Goal: Task Accomplishment & Management: Complete application form

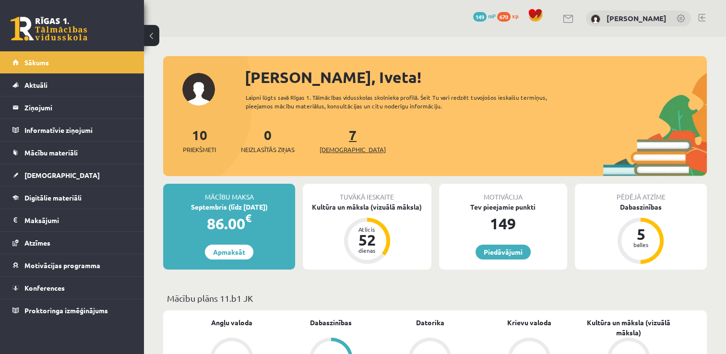
click at [337, 145] on span "[DEMOGRAPHIC_DATA]" at bounding box center [352, 150] width 66 height 10
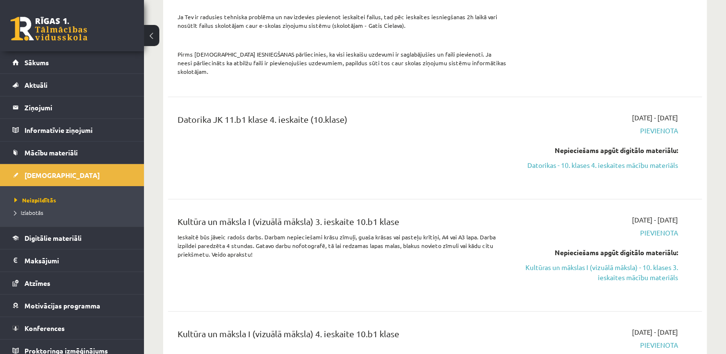
scroll to position [2164, 0]
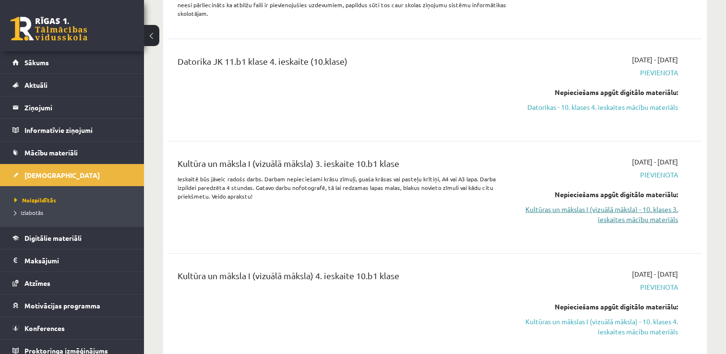
click at [583, 204] on link "Kultūras un mākslas I (vizuālā māksla) - 10. klases 3. ieskaites mācību materiā…" at bounding box center [598, 214] width 157 height 20
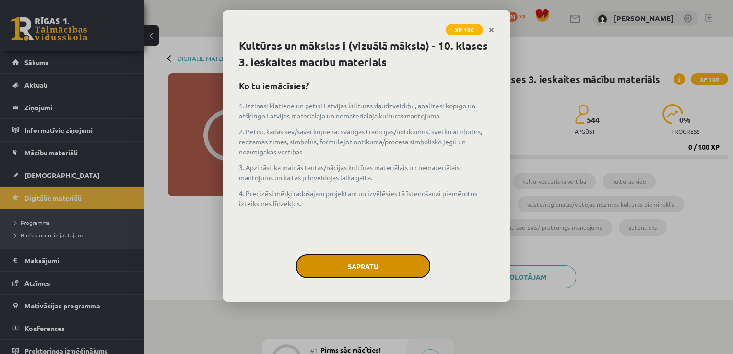
click at [343, 272] on button "Sapratu" at bounding box center [363, 266] width 134 height 24
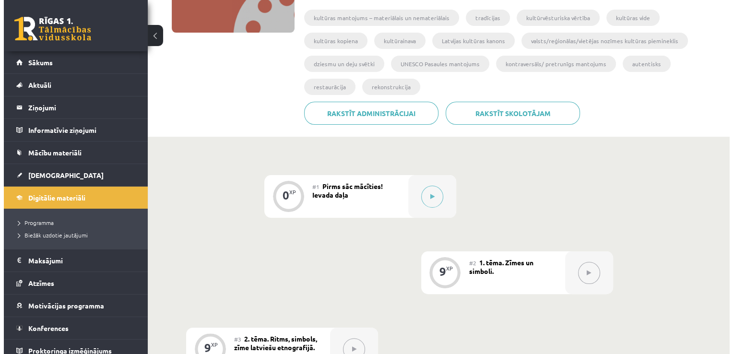
scroll to position [173, 0]
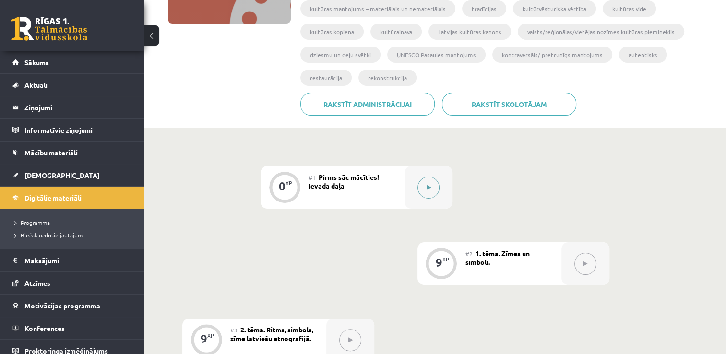
click at [429, 184] on button at bounding box center [428, 188] width 22 height 22
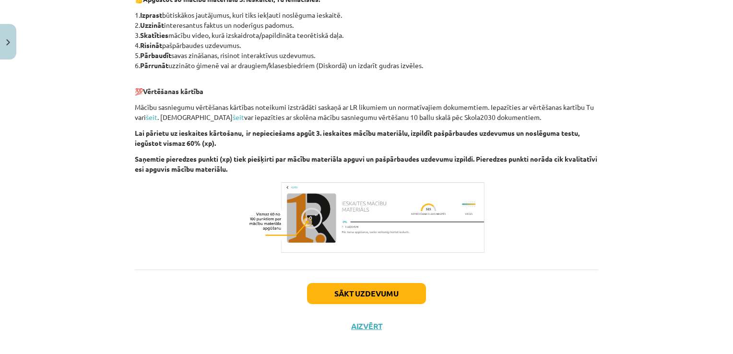
scroll to position [549, 0]
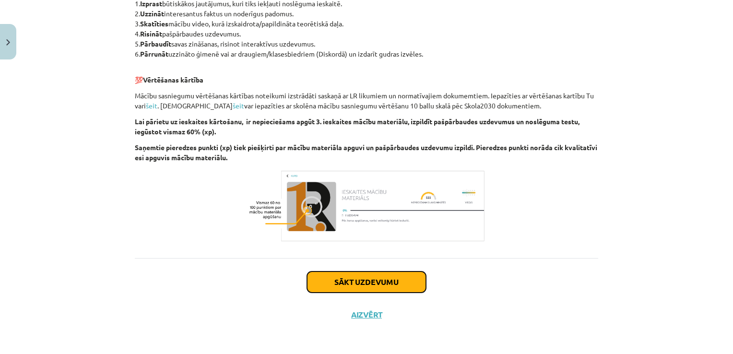
click at [399, 285] on button "Sākt uzdevumu" at bounding box center [366, 282] width 119 height 21
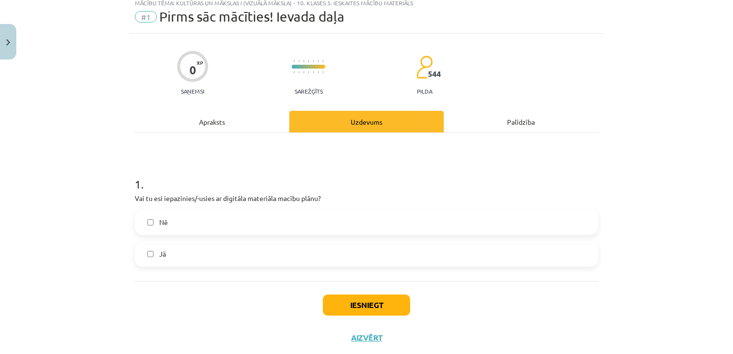
scroll to position [24, 0]
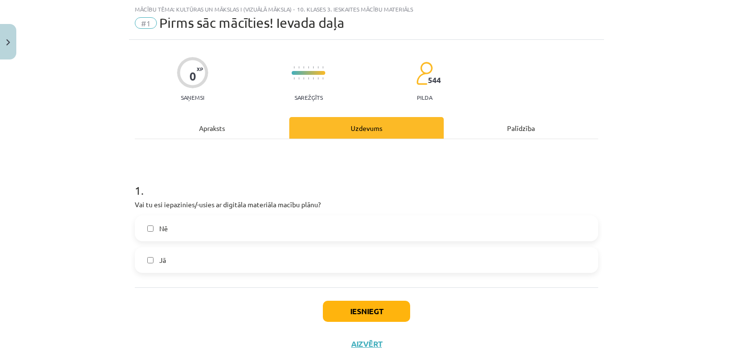
click at [209, 231] on label "Nē" at bounding box center [366, 228] width 461 height 24
click at [190, 261] on label "Jā" at bounding box center [366, 260] width 461 height 24
click at [240, 225] on label "Nē" at bounding box center [366, 228] width 461 height 24
click at [349, 307] on button "Iesniegt" at bounding box center [366, 311] width 87 height 21
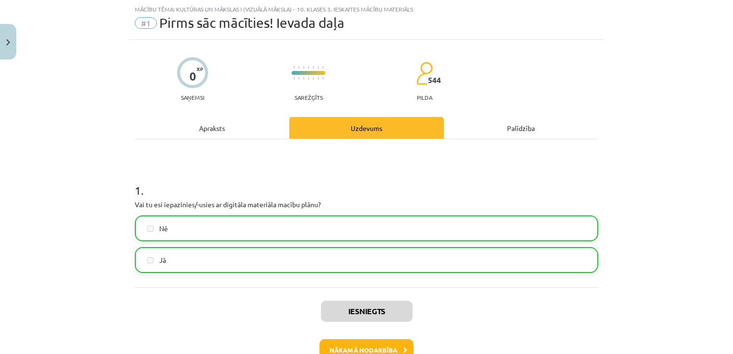
click at [342, 253] on label "Jā" at bounding box center [366, 260] width 461 height 24
click at [330, 260] on label "Jā" at bounding box center [366, 260] width 461 height 24
click at [202, 233] on label "Nē" at bounding box center [366, 228] width 461 height 24
click at [340, 344] on button "Nākamā nodarbība" at bounding box center [366, 350] width 94 height 22
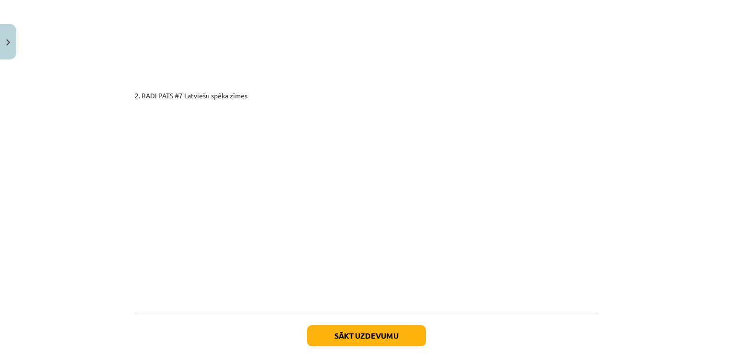
scroll to position [1668, 0]
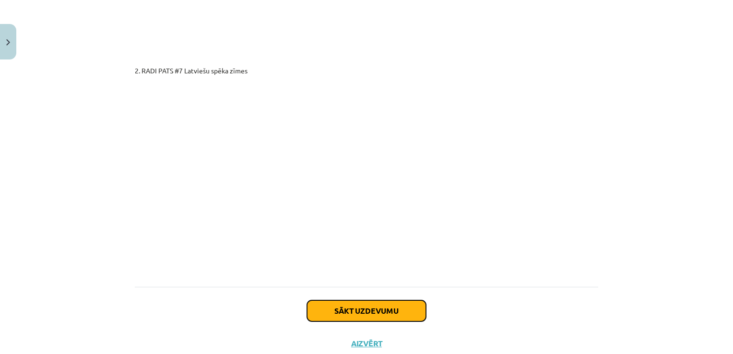
click at [400, 300] on button "Sākt uzdevumu" at bounding box center [366, 310] width 119 height 21
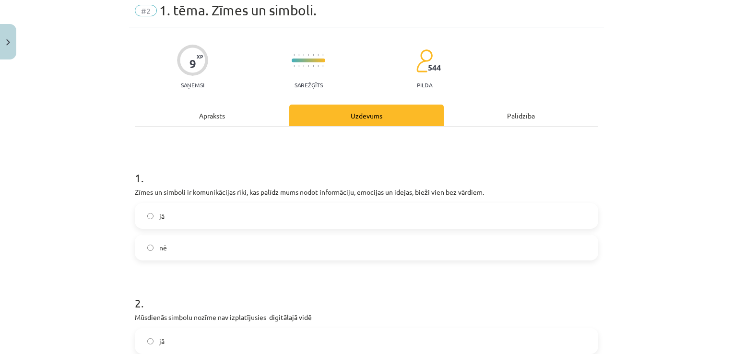
scroll to position [24, 0]
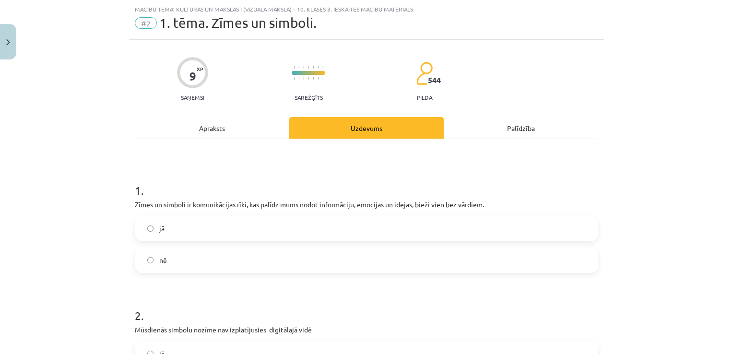
click at [319, 234] on label "jā" at bounding box center [366, 228] width 461 height 24
click at [725, 350] on div "Mācību tēma: Kultūras un mākslas i (vizuālā māksla) - 10. klases 3. ieskaites m…" at bounding box center [366, 177] width 733 height 354
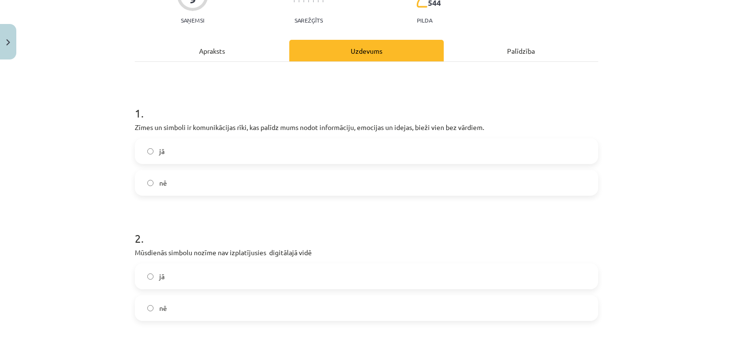
scroll to position [120, 0]
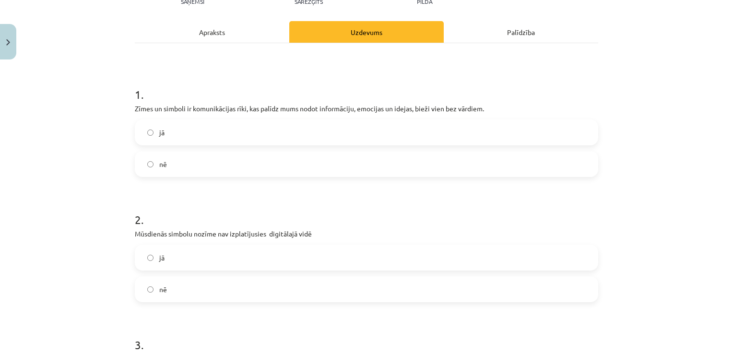
click at [298, 286] on label "nē" at bounding box center [366, 289] width 461 height 24
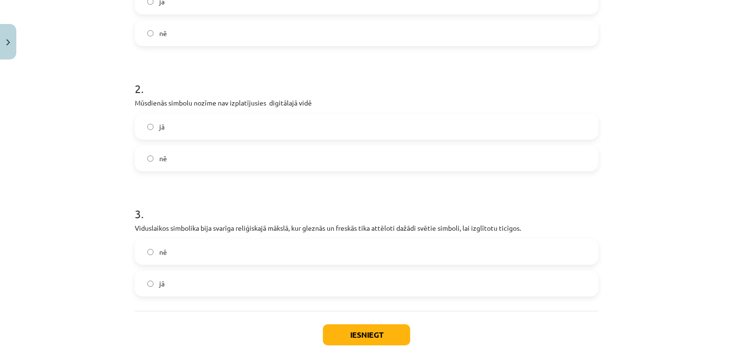
scroll to position [254, 0]
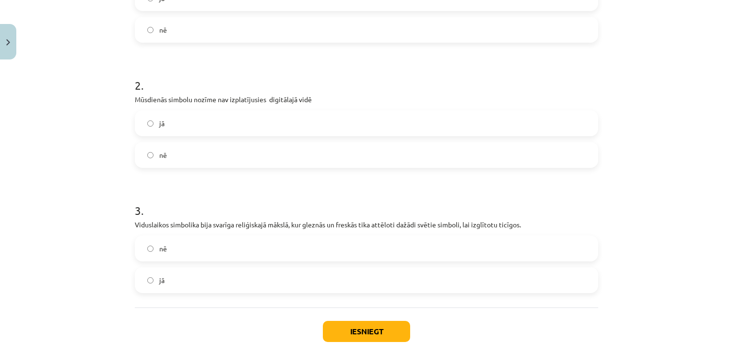
click at [399, 249] on label "nē" at bounding box center [366, 249] width 461 height 24
click at [395, 277] on label "jā" at bounding box center [366, 280] width 461 height 24
click at [372, 327] on button "Iesniegt" at bounding box center [366, 331] width 87 height 21
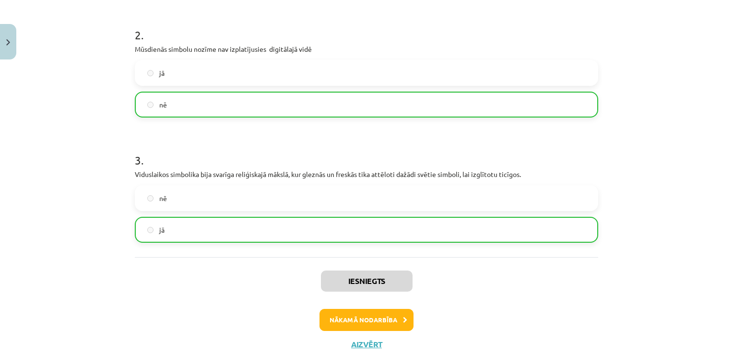
scroll to position [312, 0]
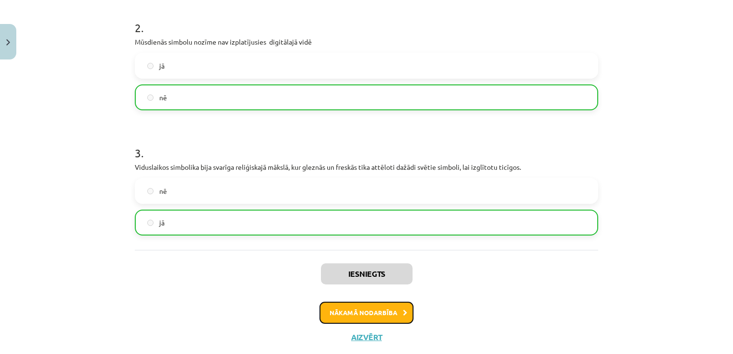
click at [386, 307] on button "Nākamā nodarbība" at bounding box center [366, 313] width 94 height 22
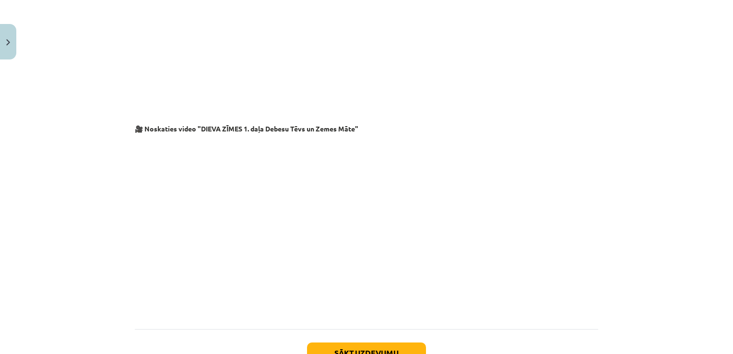
scroll to position [1609, 0]
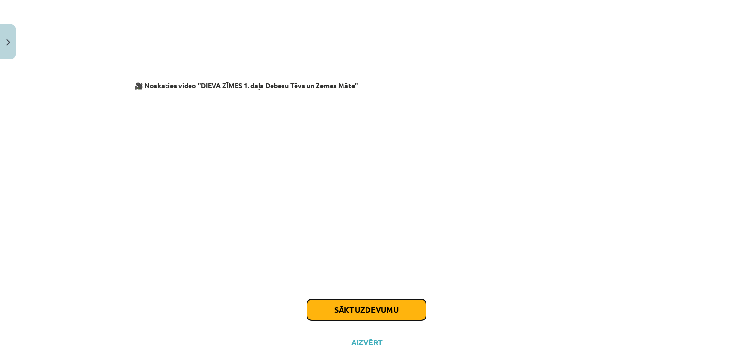
click at [329, 299] on button "Sākt uzdevumu" at bounding box center [366, 309] width 119 height 21
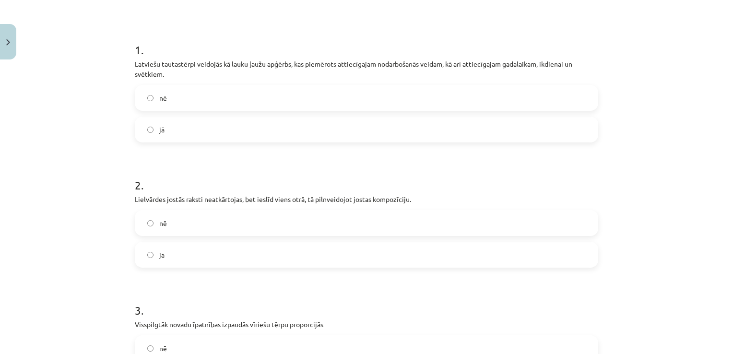
scroll to position [24, 0]
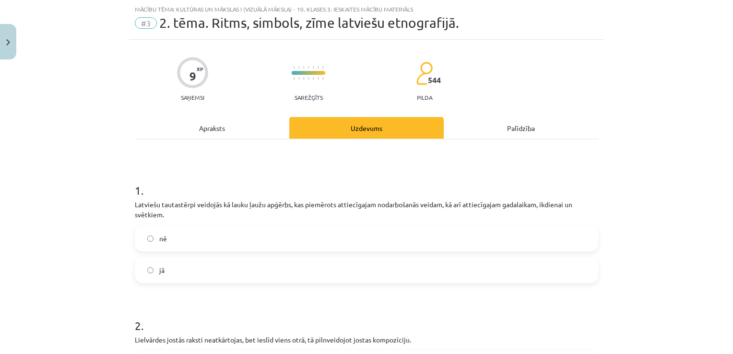
click at [310, 269] on label "jā" at bounding box center [366, 270] width 461 height 24
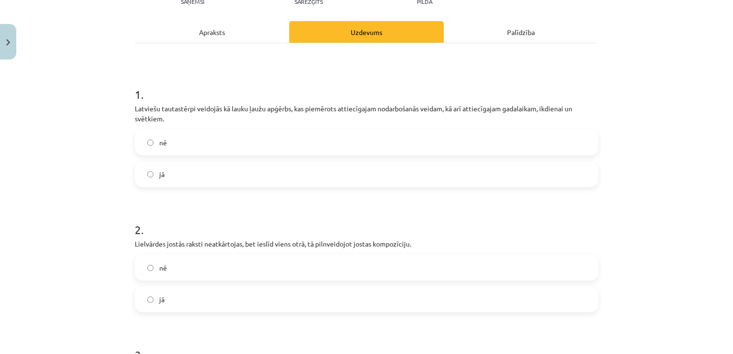
scroll to position [139, 0]
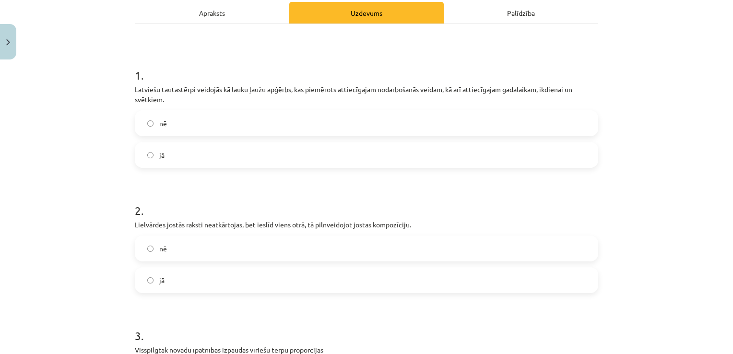
click at [368, 271] on label "jā" at bounding box center [366, 280] width 461 height 24
click at [367, 253] on label "nē" at bounding box center [366, 249] width 461 height 24
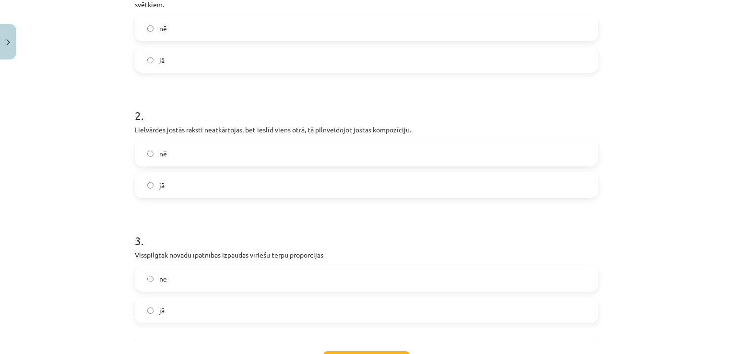
scroll to position [235, 0]
click at [310, 278] on label "nē" at bounding box center [366, 278] width 461 height 24
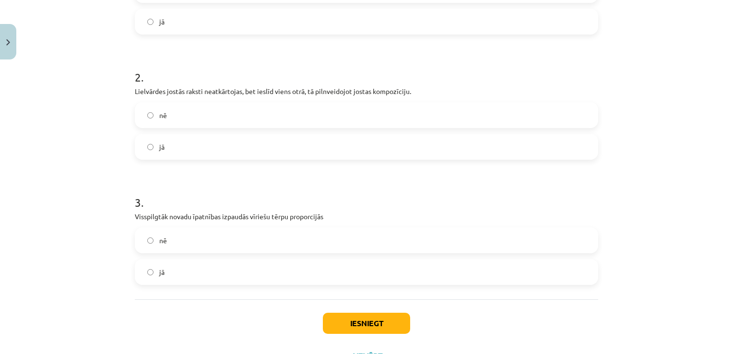
scroll to position [273, 0]
click at [358, 320] on button "Iesniegt" at bounding box center [366, 322] width 87 height 21
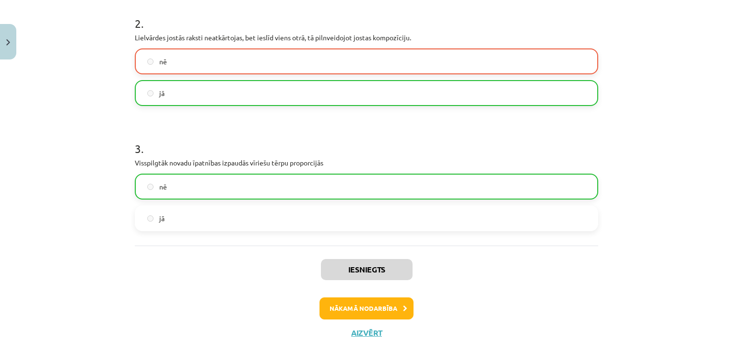
scroll to position [331, 0]
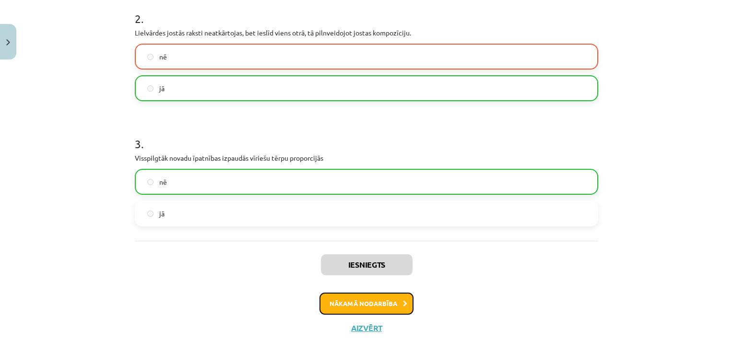
click at [384, 308] on button "Nākamā nodarbība" at bounding box center [366, 304] width 94 height 22
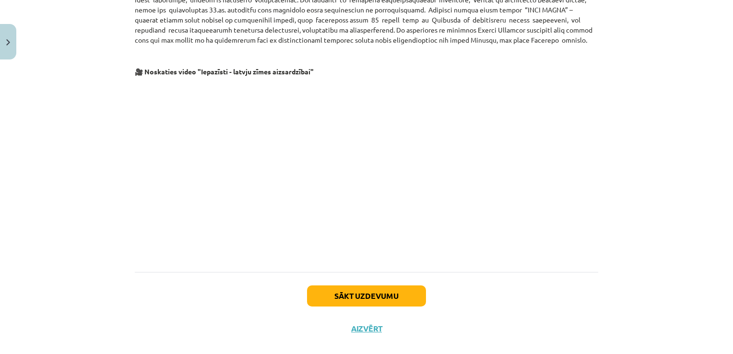
scroll to position [549, 0]
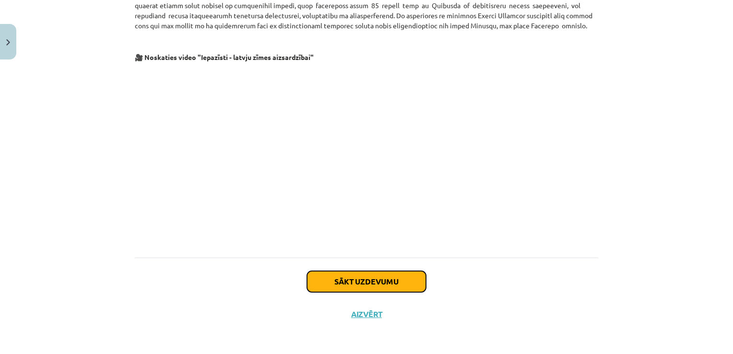
click at [338, 281] on button "Sākt uzdevumu" at bounding box center [366, 281] width 119 height 21
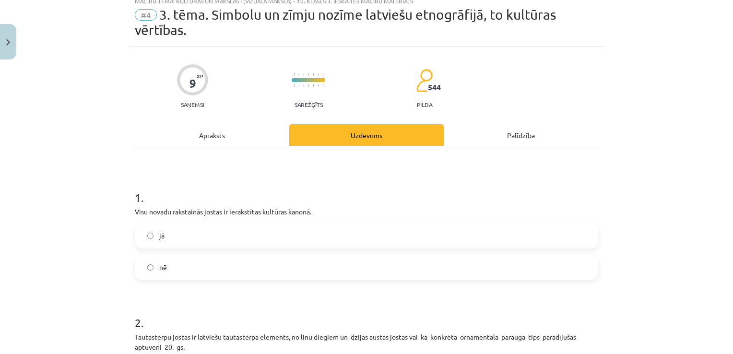
scroll to position [24, 0]
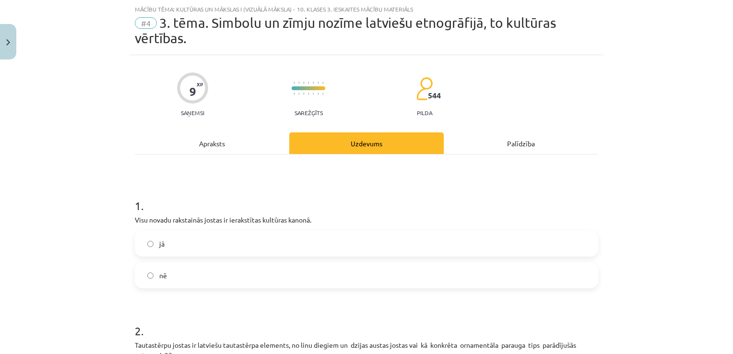
click at [255, 245] on label "jā" at bounding box center [366, 244] width 461 height 24
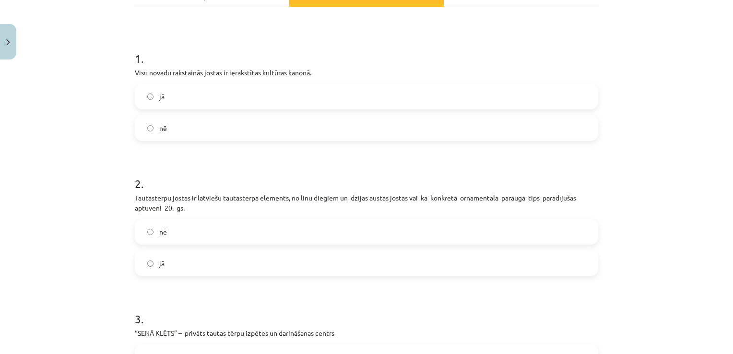
scroll to position [177, 0]
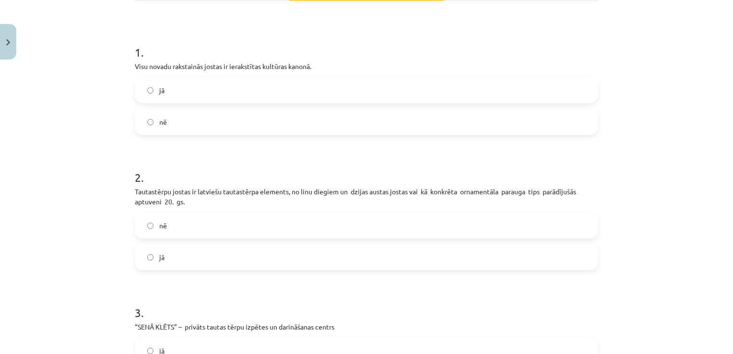
click at [287, 262] on label "jā" at bounding box center [366, 257] width 461 height 24
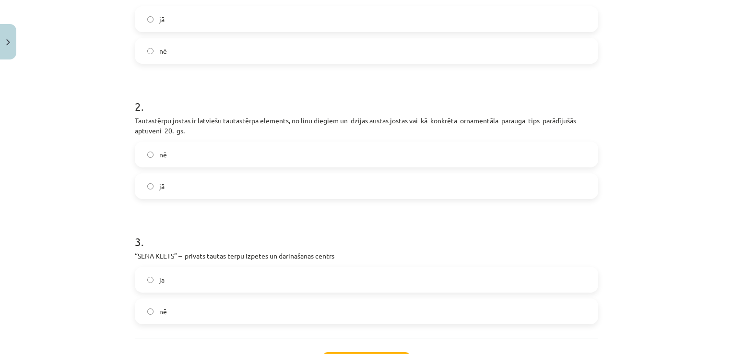
scroll to position [254, 0]
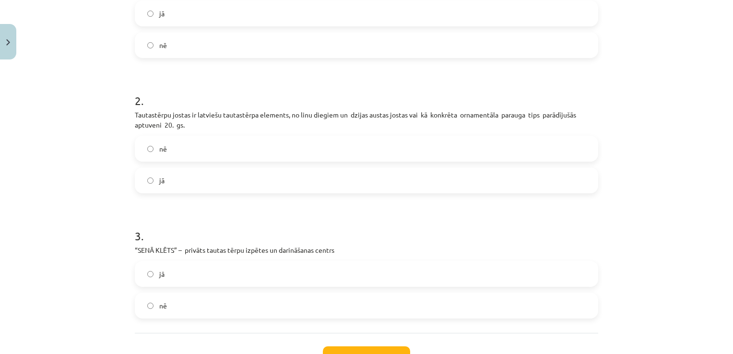
click at [512, 270] on label "jā" at bounding box center [366, 274] width 461 height 24
click at [382, 348] on button "Iesniegt" at bounding box center [366, 356] width 87 height 21
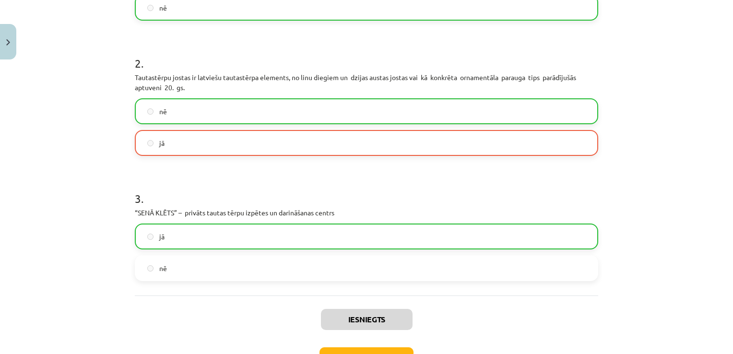
scroll to position [293, 0]
click at [372, 349] on button "Nākamā nodarbība" at bounding box center [366, 357] width 94 height 22
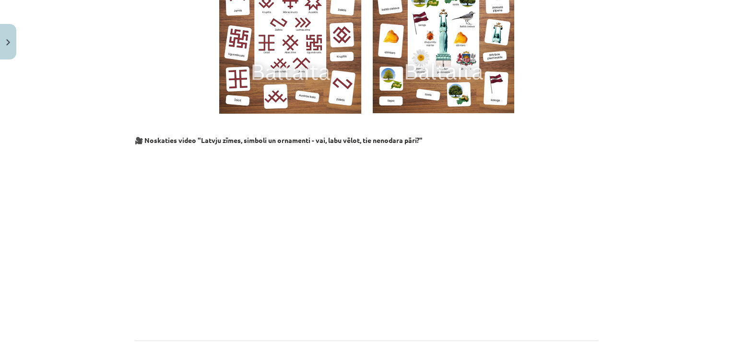
scroll to position [942, 0]
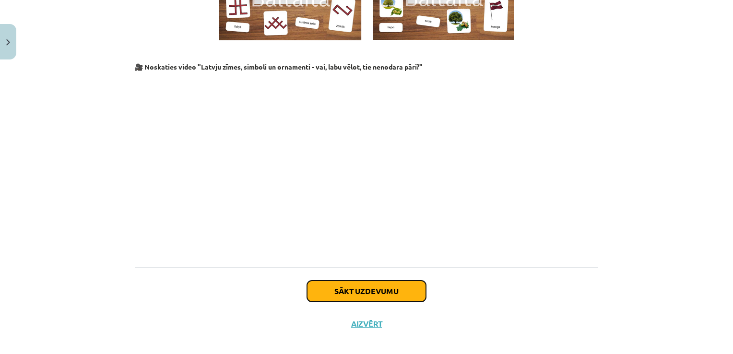
click at [399, 281] on button "Sākt uzdevumu" at bounding box center [366, 291] width 119 height 21
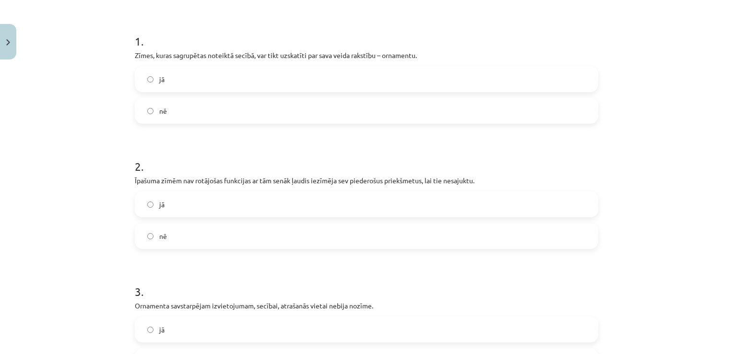
scroll to position [24, 0]
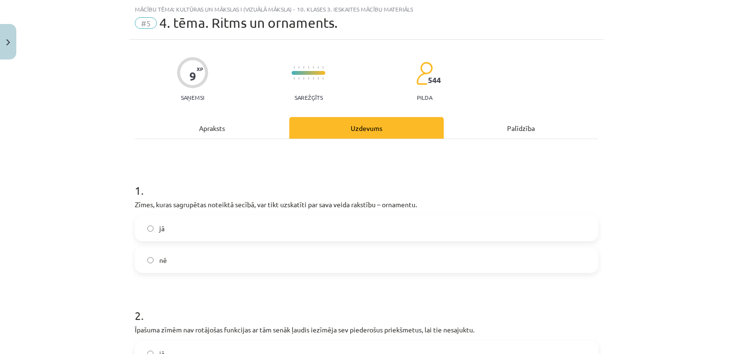
click at [340, 222] on label "jā" at bounding box center [366, 228] width 461 height 24
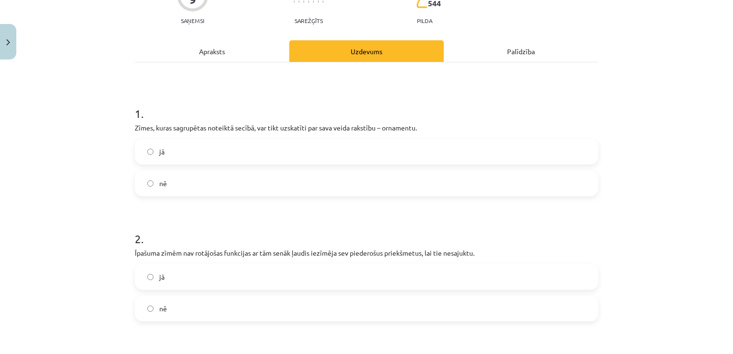
scroll to position [120, 0]
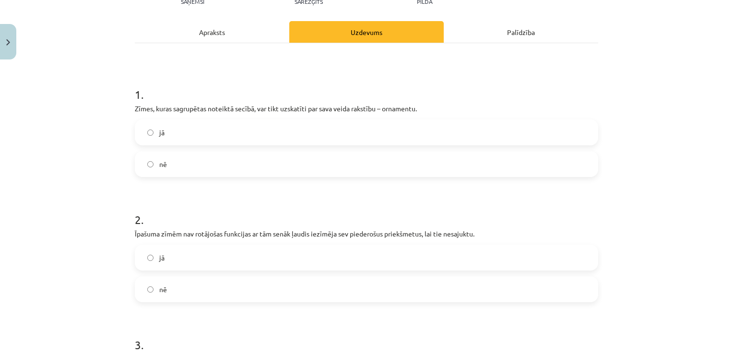
click at [443, 288] on label "nē" at bounding box center [366, 289] width 461 height 24
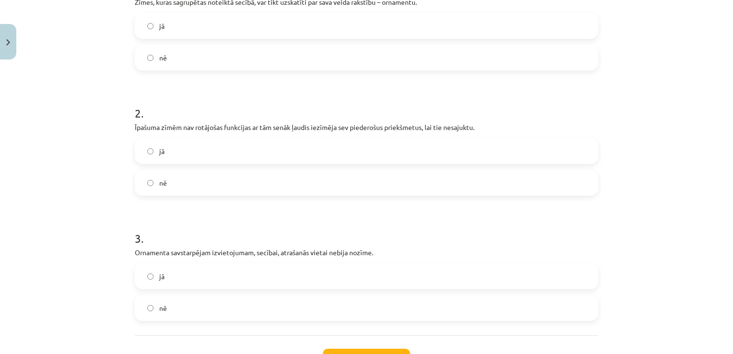
scroll to position [235, 0]
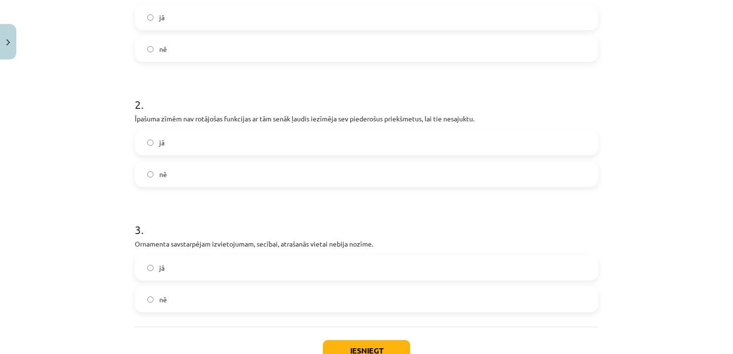
click at [421, 296] on label "nē" at bounding box center [366, 299] width 461 height 24
click at [381, 343] on button "Iesniegt" at bounding box center [366, 350] width 87 height 21
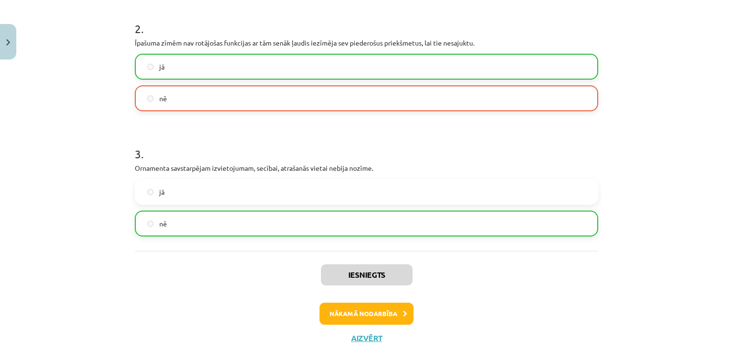
scroll to position [312, 0]
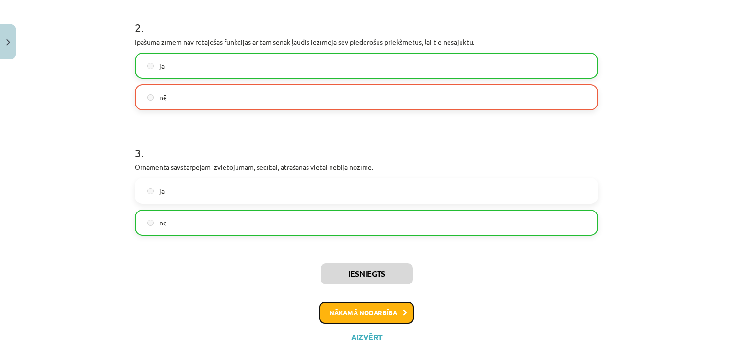
click at [378, 312] on button "Nākamā nodarbība" at bounding box center [366, 313] width 94 height 22
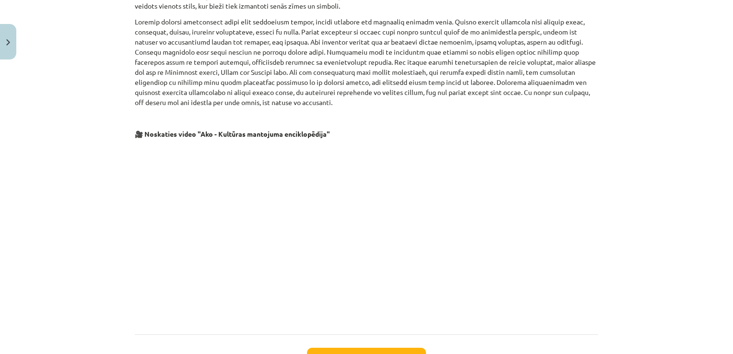
scroll to position [1847, 0]
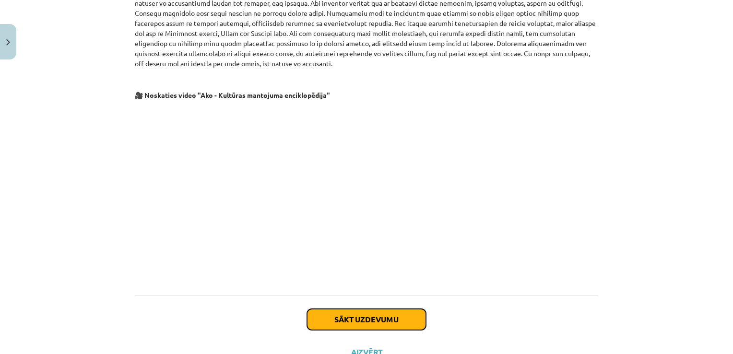
click at [343, 324] on button "Sākt uzdevumu" at bounding box center [366, 319] width 119 height 21
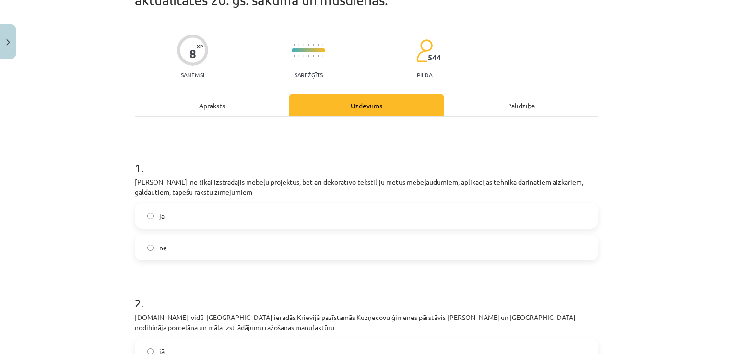
scroll to position [24, 0]
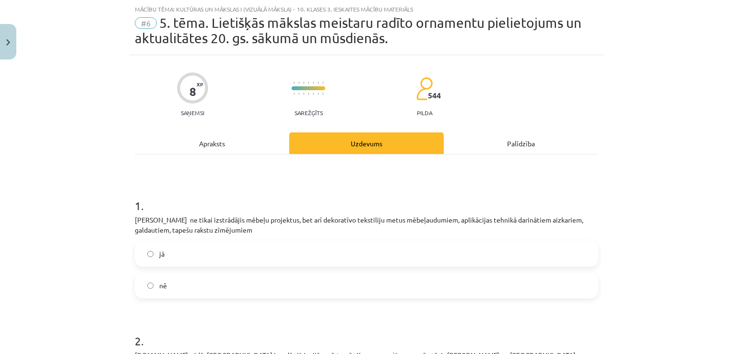
click at [323, 252] on label "jā" at bounding box center [366, 254] width 461 height 24
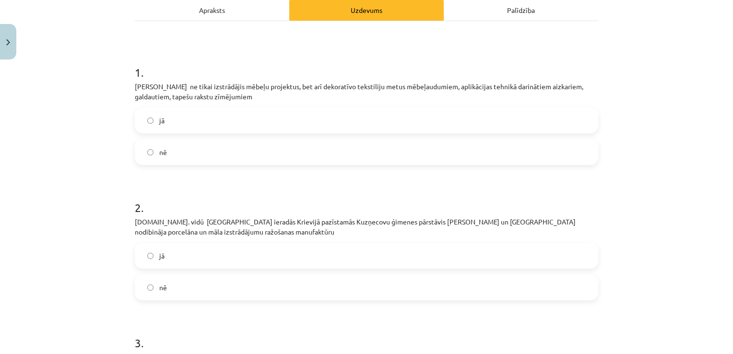
scroll to position [158, 0]
click at [504, 251] on label "jā" at bounding box center [366, 255] width 461 height 24
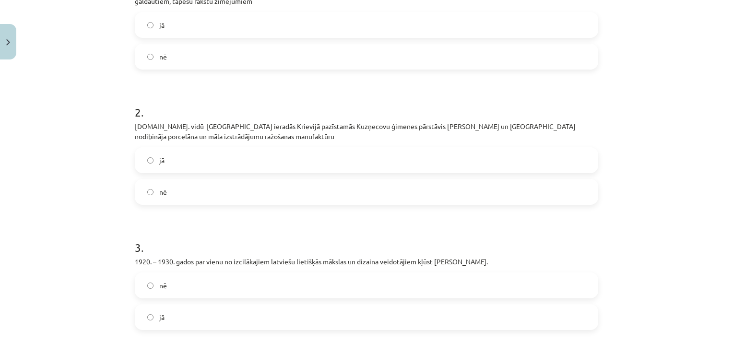
scroll to position [254, 0]
click at [466, 285] on label "nē" at bounding box center [366, 284] width 461 height 24
click at [454, 309] on label "jā" at bounding box center [366, 316] width 461 height 24
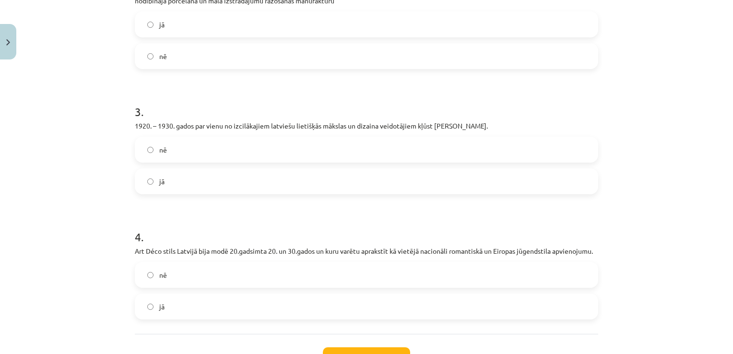
scroll to position [420, 0]
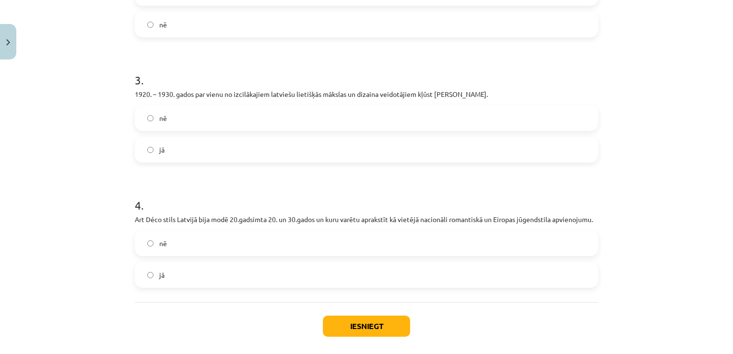
click at [654, 331] on div "Mācību tēma: Kultūras un mākslas i (vizuālā māksla) - 10. klases 3. ieskaites m…" at bounding box center [366, 177] width 733 height 354
click at [472, 269] on label "jā" at bounding box center [366, 275] width 461 height 24
click at [380, 319] on button "Iesniegt" at bounding box center [366, 326] width 87 height 21
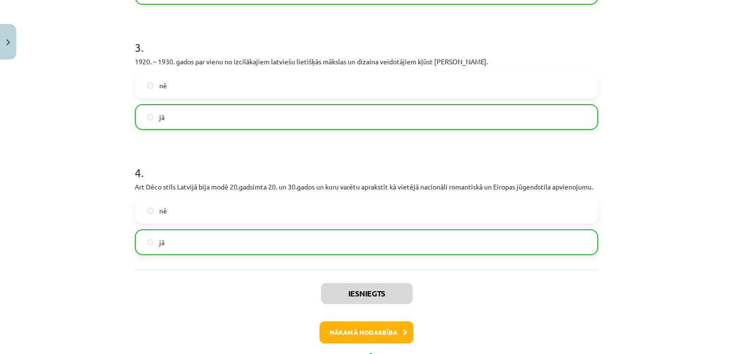
scroll to position [495, 0]
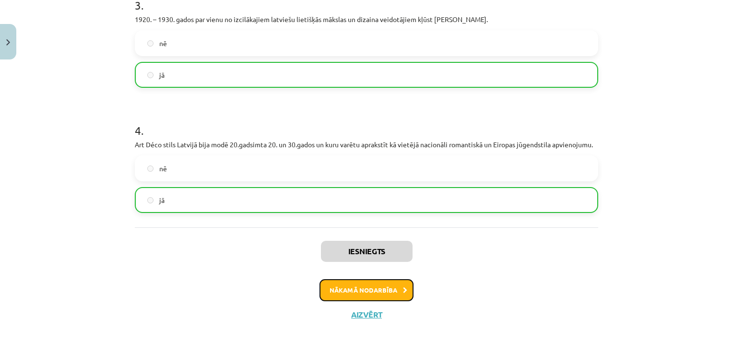
click at [384, 291] on button "Nākamā nodarbība" at bounding box center [366, 290] width 94 height 22
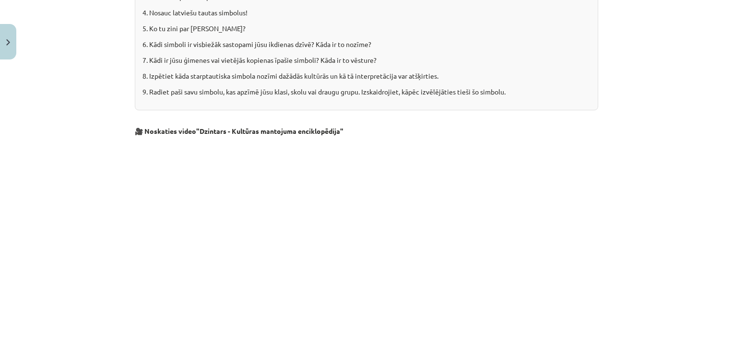
scroll to position [1253, 0]
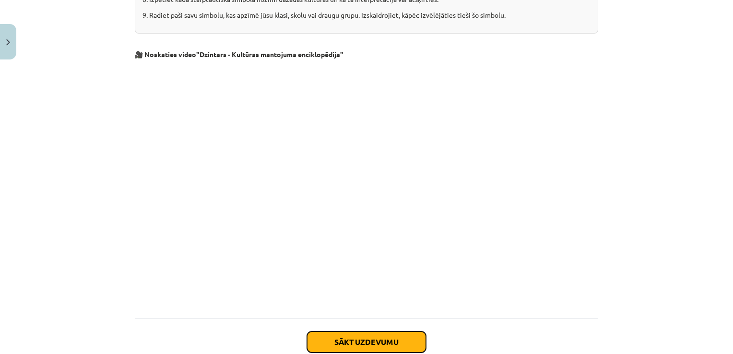
click at [397, 331] on button "Sākt uzdevumu" at bounding box center [366, 341] width 119 height 21
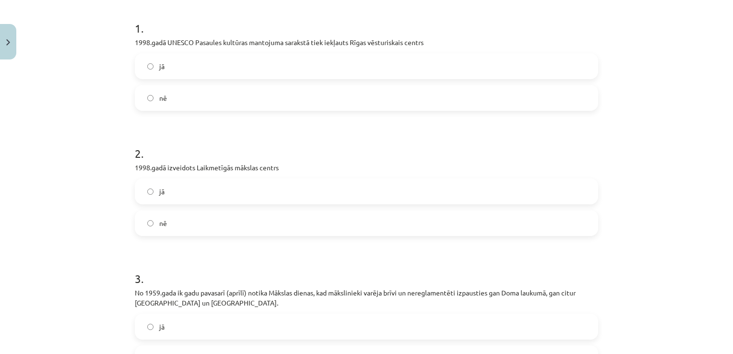
scroll to position [180, 0]
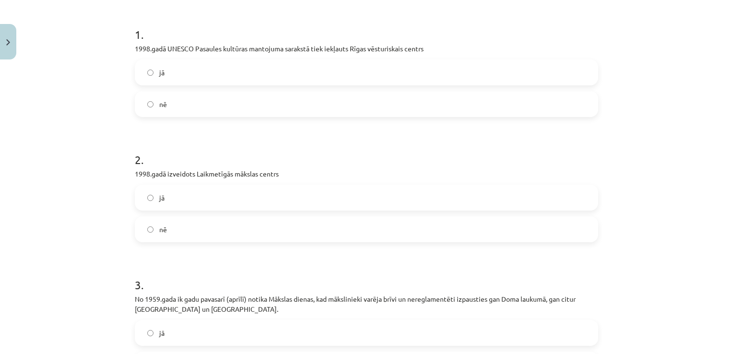
click at [568, 66] on label "jā" at bounding box center [366, 72] width 461 height 24
click at [291, 194] on label "jā" at bounding box center [366, 198] width 461 height 24
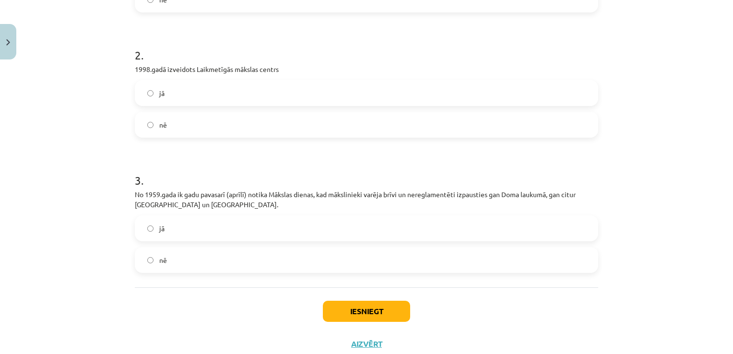
scroll to position [295, 0]
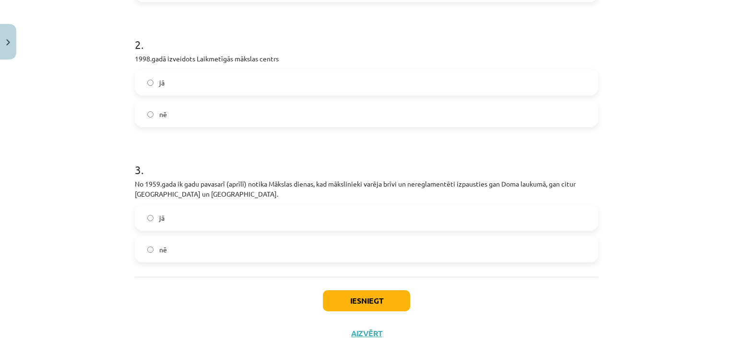
click at [307, 254] on label "nē" at bounding box center [366, 249] width 461 height 24
click at [361, 302] on button "Iesniegt" at bounding box center [366, 300] width 87 height 21
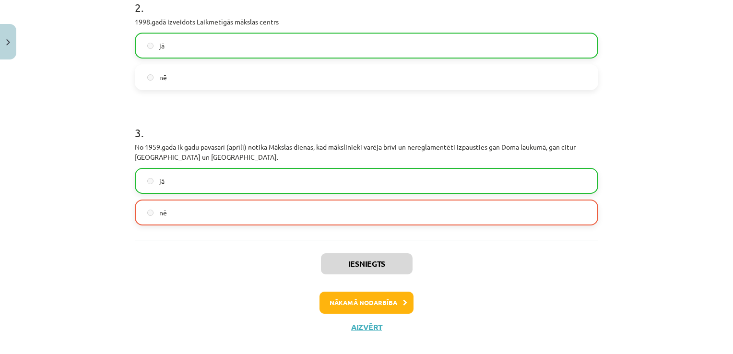
scroll to position [333, 0]
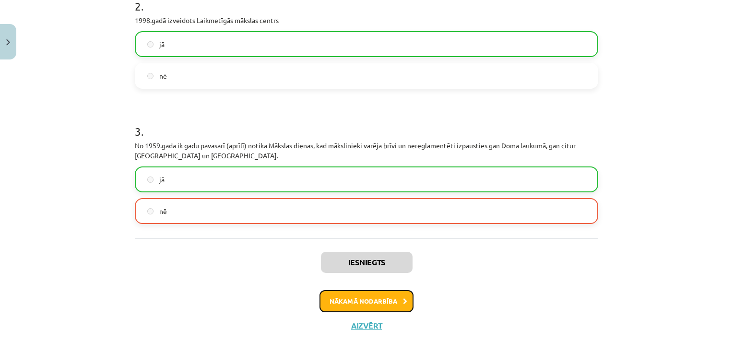
click at [352, 306] on button "Nākamā nodarbība" at bounding box center [366, 301] width 94 height 22
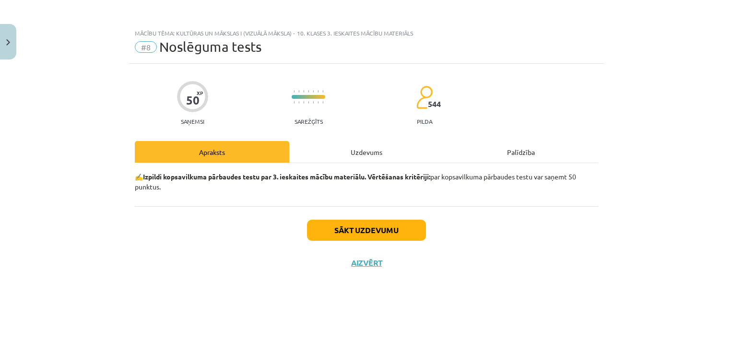
scroll to position [0, 0]
click at [365, 236] on button "Sākt uzdevumu" at bounding box center [366, 230] width 119 height 21
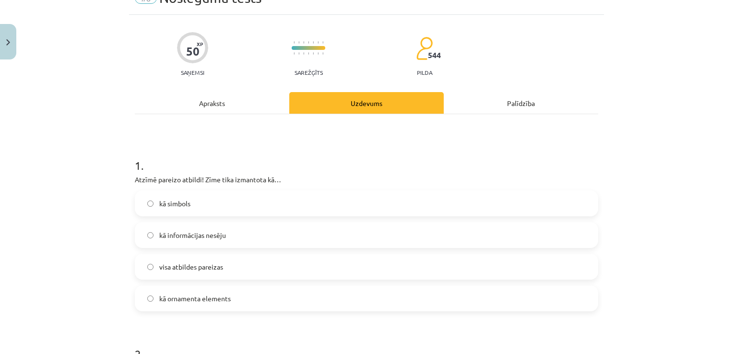
scroll to position [58, 0]
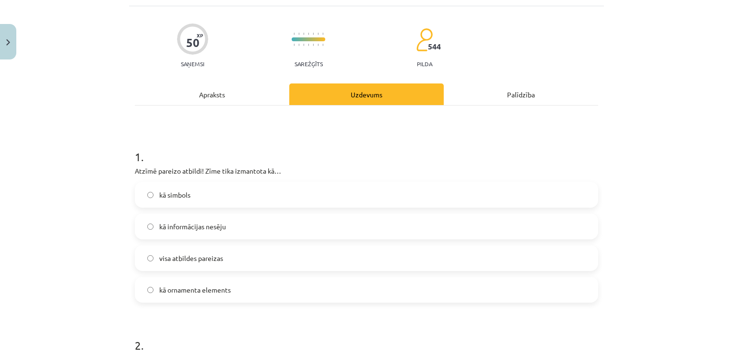
click at [288, 254] on label "visa atbildes pareizas" at bounding box center [366, 258] width 461 height 24
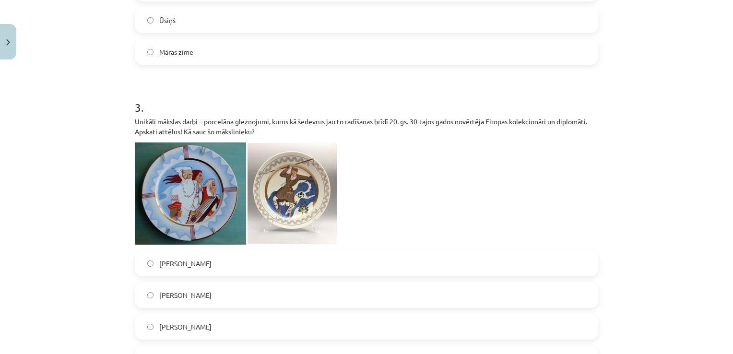
scroll to position [620, 0]
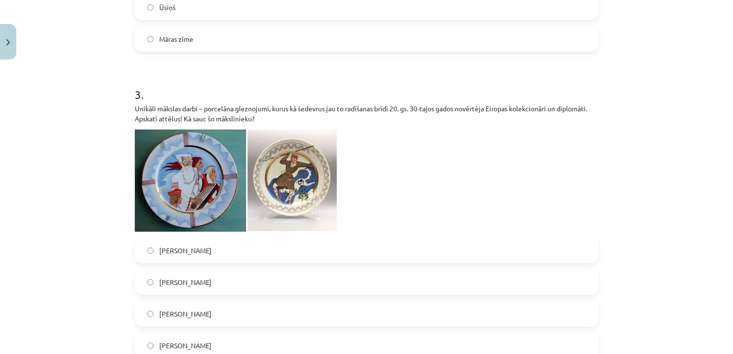
click at [201, 343] on span "Niklāvs Strunke" at bounding box center [182, 346] width 47 height 10
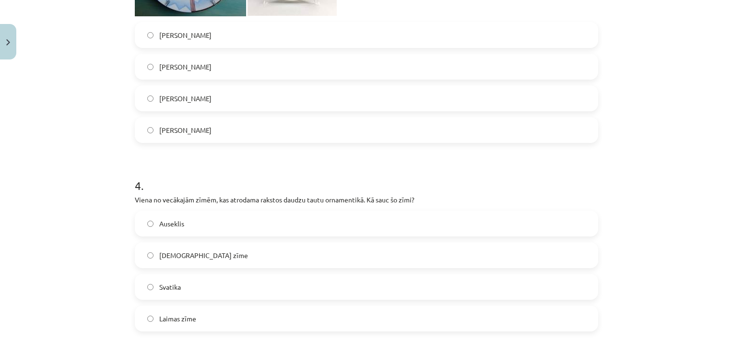
scroll to position [844, 0]
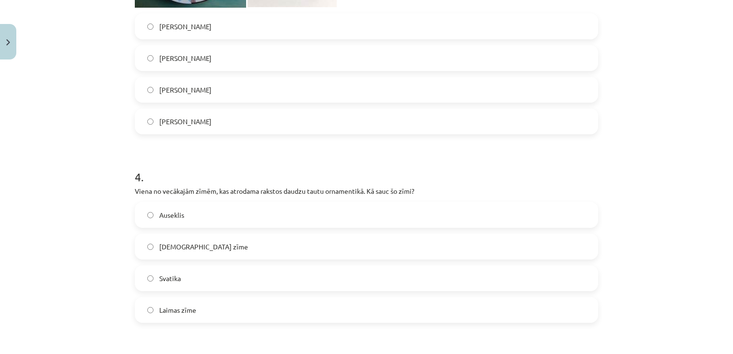
click at [367, 214] on label "Auseklis" at bounding box center [366, 215] width 461 height 24
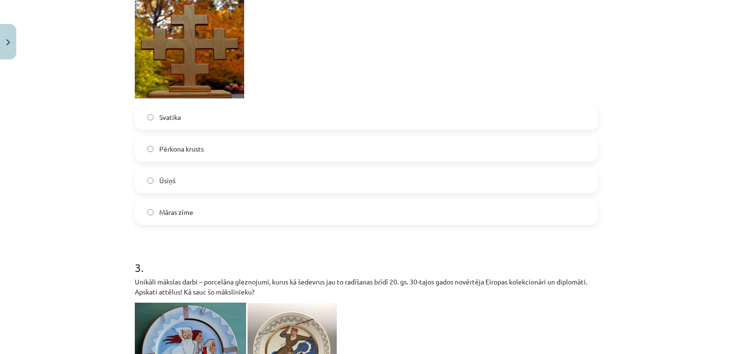
scroll to position [435, 0]
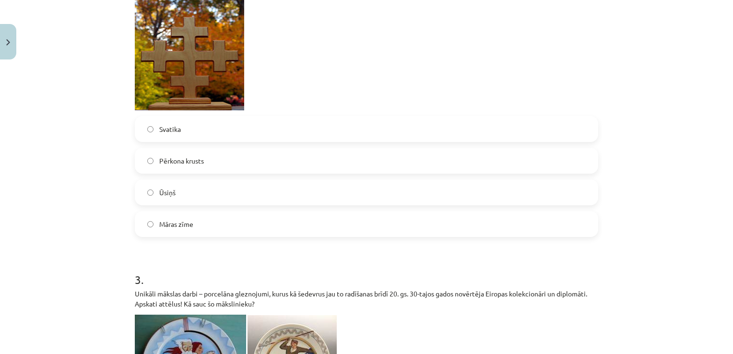
click at [250, 160] on label "Pērkona krusts" at bounding box center [366, 161] width 461 height 24
click at [229, 216] on label "Māras zīme" at bounding box center [366, 224] width 461 height 24
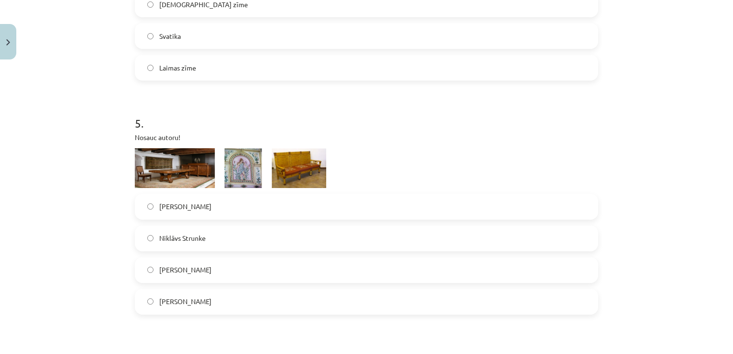
scroll to position [1088, 0]
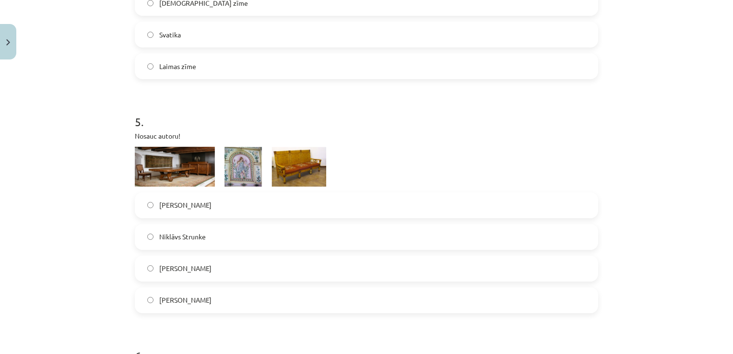
click at [466, 264] on label "Ansis Cīrulis" at bounding box center [366, 269] width 461 height 24
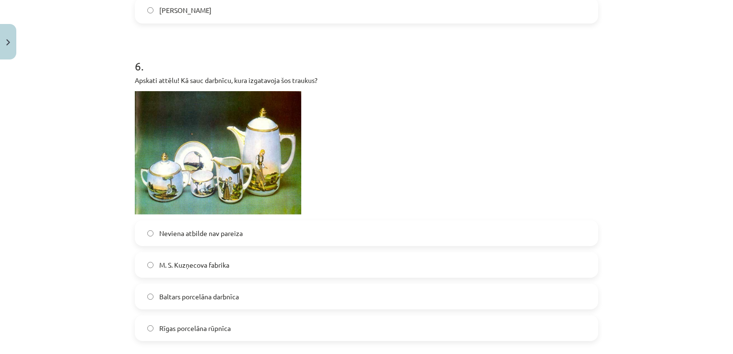
scroll to position [1382, 0]
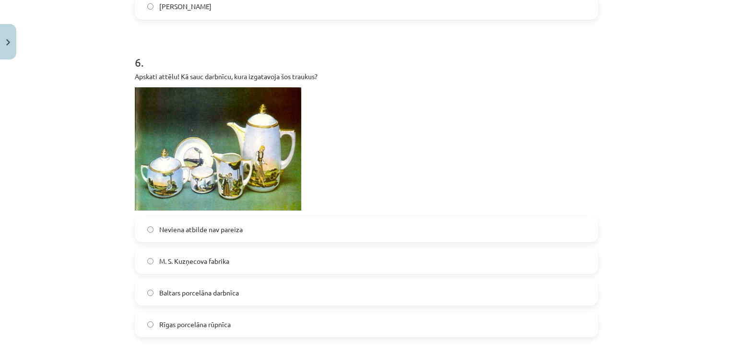
click at [242, 264] on label "M. S. Kuzņecova fabrika" at bounding box center [366, 261] width 461 height 24
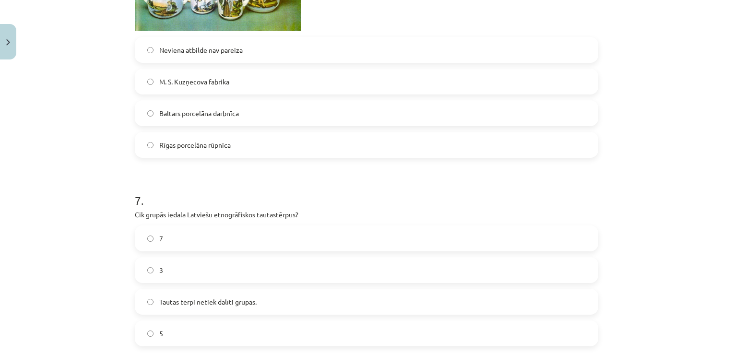
scroll to position [1599, 0]
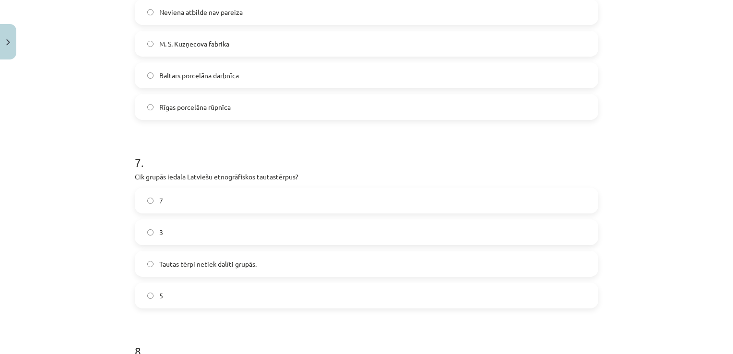
click at [538, 291] on label "5" at bounding box center [366, 296] width 461 height 24
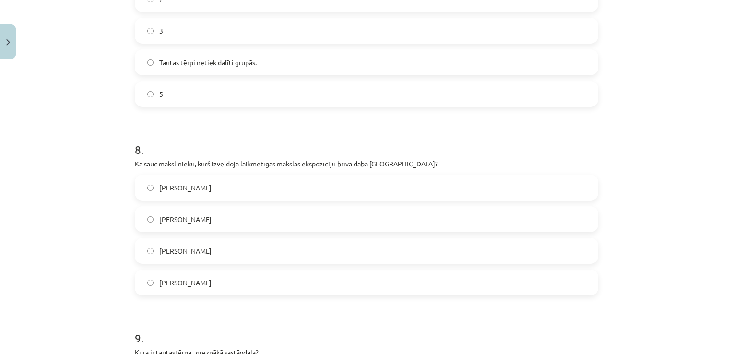
scroll to position [1810, 0]
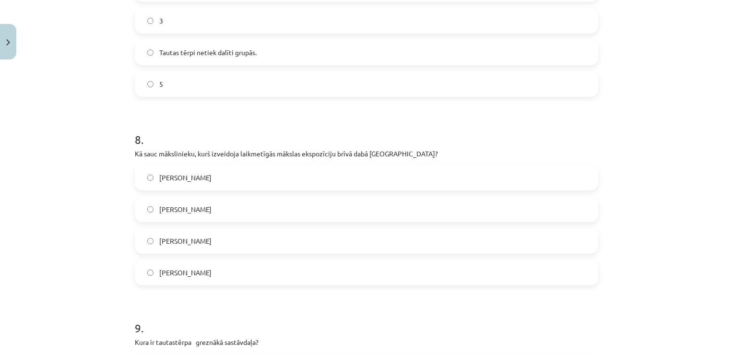
click at [222, 239] on label "Ojārs Feldbergs" at bounding box center [366, 241] width 461 height 24
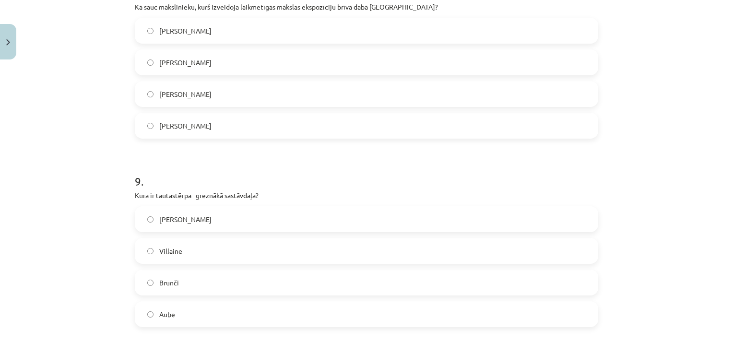
scroll to position [1983, 0]
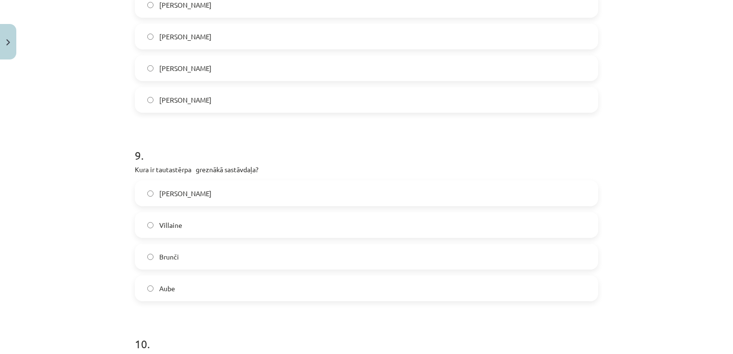
click at [357, 190] on label "Josta" at bounding box center [366, 193] width 461 height 24
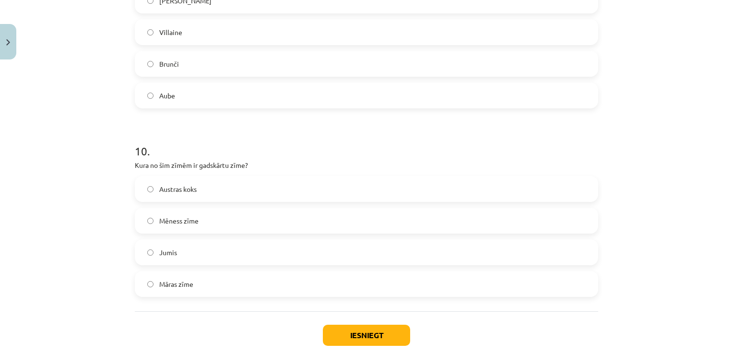
scroll to position [2194, 0]
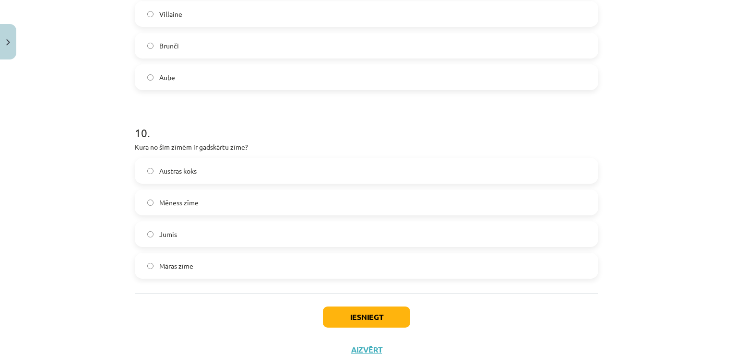
click at [272, 172] on label "Austras koks" at bounding box center [366, 171] width 461 height 24
click at [370, 314] on button "Iesniegt" at bounding box center [366, 317] width 87 height 21
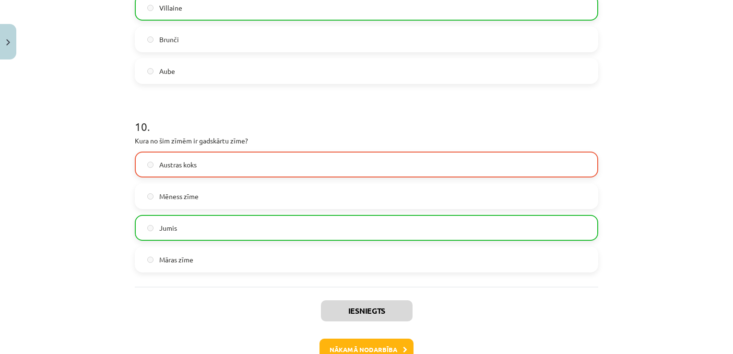
scroll to position [2260, 0]
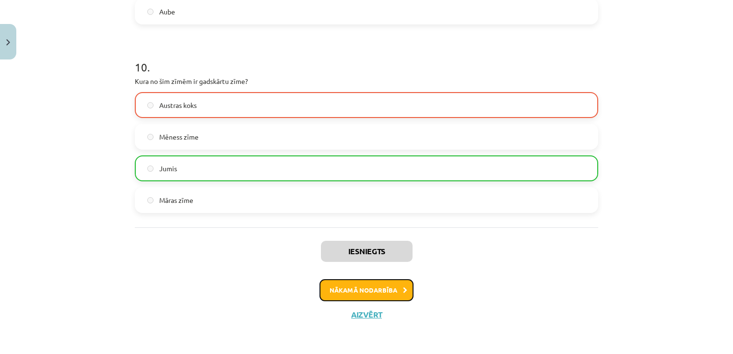
click at [397, 292] on button "Nākamā nodarbība" at bounding box center [366, 290] width 94 height 22
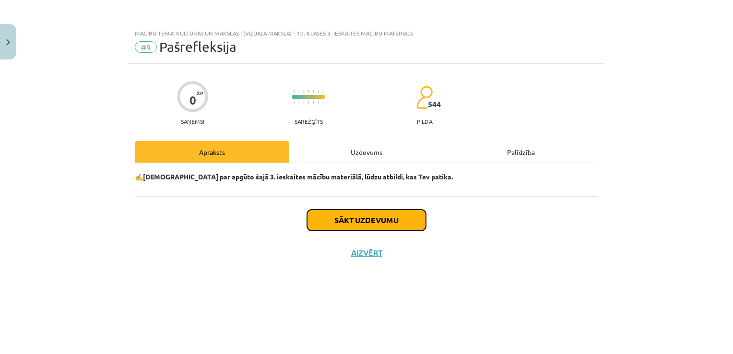
click at [376, 222] on button "Sākt uzdevumu" at bounding box center [366, 220] width 119 height 21
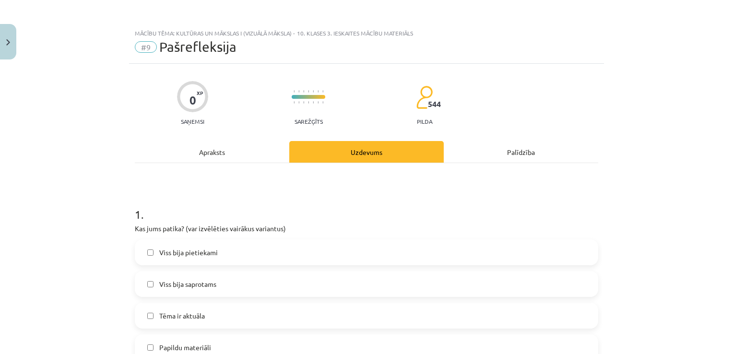
click at [333, 257] on label "Viss bija pietiekami" at bounding box center [366, 252] width 461 height 24
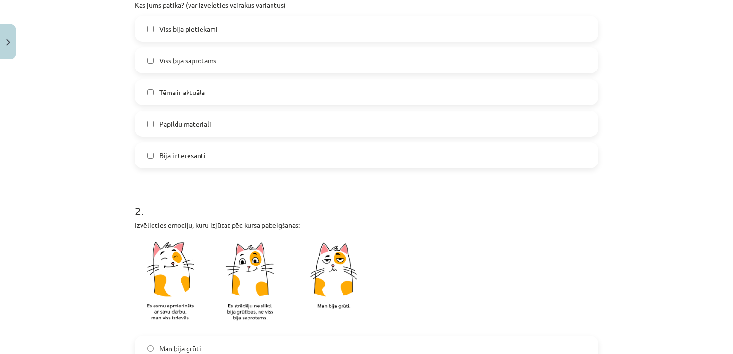
scroll to position [275, 0]
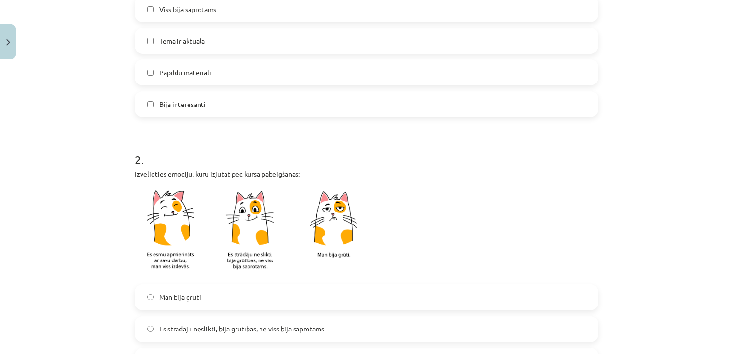
click at [552, 351] on label "Es esmu apmierināts ar savu darbu, man viss izdevās" at bounding box center [366, 361] width 461 height 24
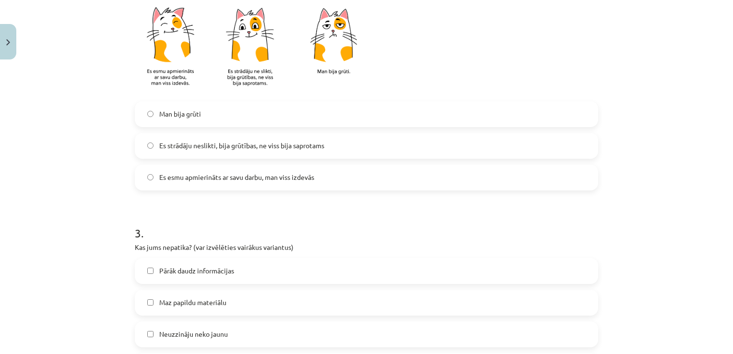
click at [380, 130] on div "Man bija grūti Es strādāju neslikti, bija grūtības, ne viss bija saprotams Es e…" at bounding box center [366, 145] width 463 height 89
click at [367, 139] on label "Es strādāju neslikti, bija grūtības, ne viss bija saprotams" at bounding box center [366, 146] width 461 height 24
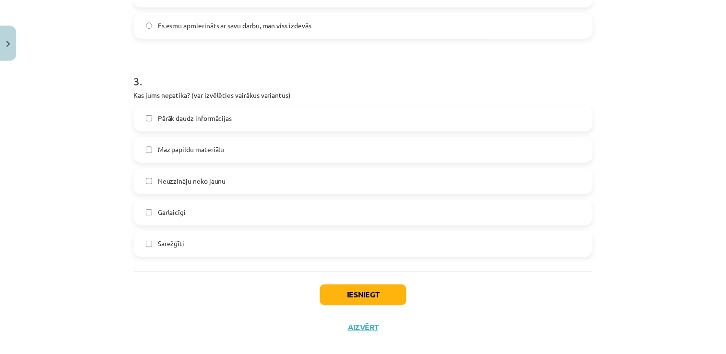
scroll to position [625, 0]
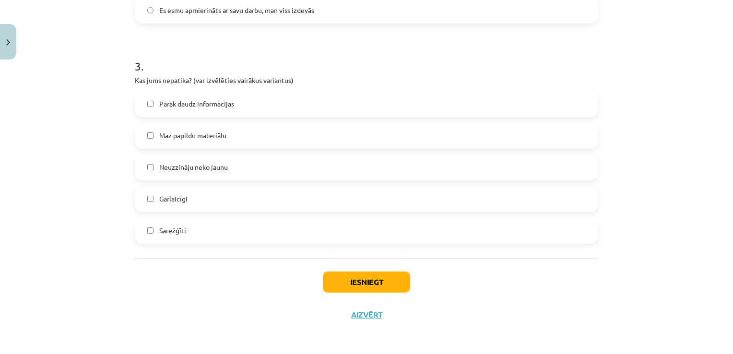
click at [257, 105] on label "Pārāk daudz informācijas" at bounding box center [366, 104] width 461 height 24
click at [344, 277] on button "Iesniegt" at bounding box center [366, 282] width 87 height 21
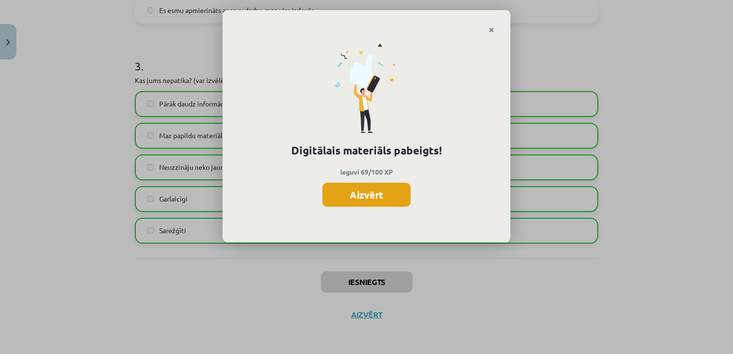
click at [368, 189] on button "Aizvērt" at bounding box center [366, 195] width 88 height 24
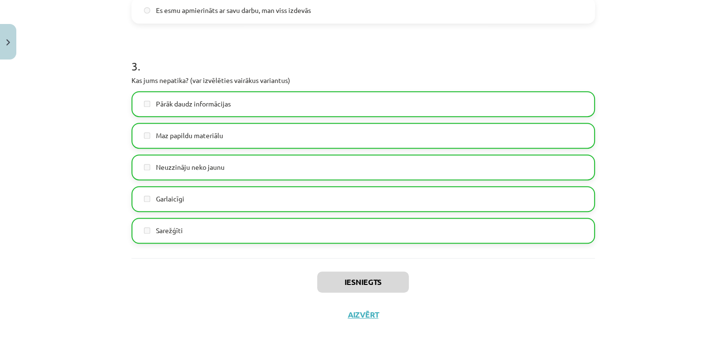
scroll to position [115, 0]
click at [4, 42] on button "Close" at bounding box center [8, 41] width 16 height 35
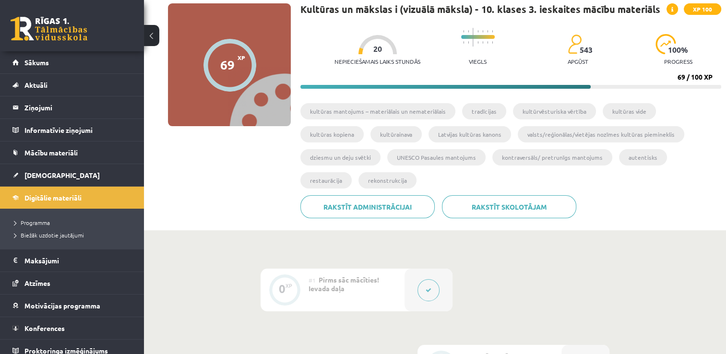
scroll to position [58, 0]
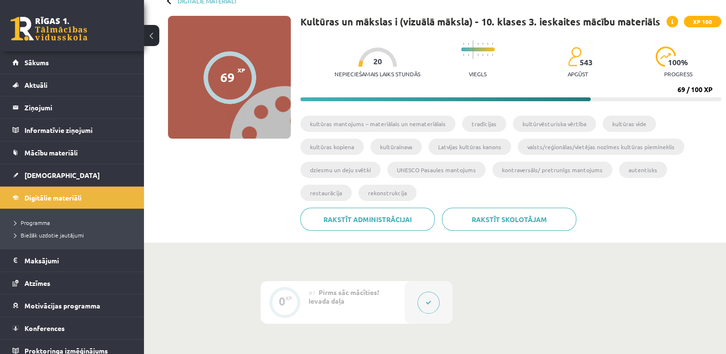
click at [152, 36] on button at bounding box center [151, 35] width 15 height 21
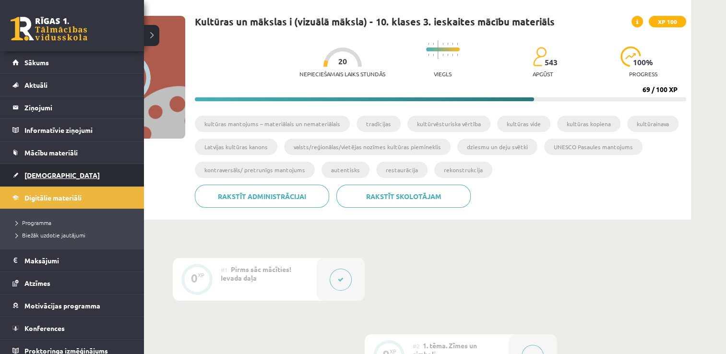
click at [37, 176] on span "[DEMOGRAPHIC_DATA]" at bounding box center [61, 175] width 75 height 9
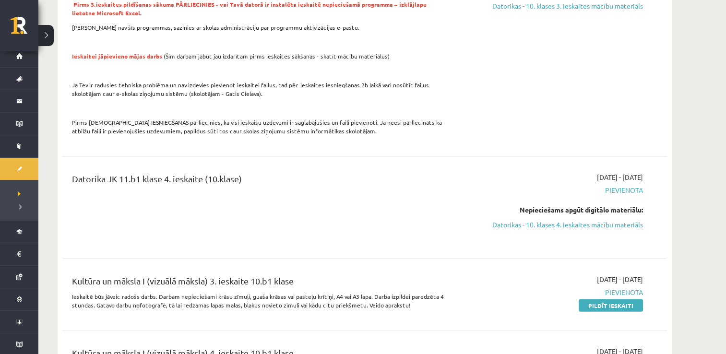
scroll to position [2021, 0]
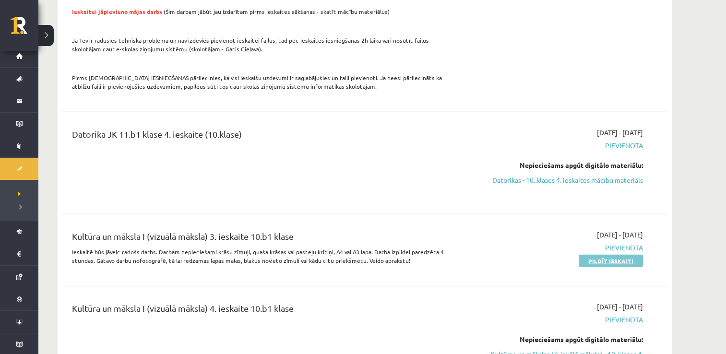
click at [602, 255] on link "Pildīt ieskaiti" at bounding box center [611, 261] width 64 height 12
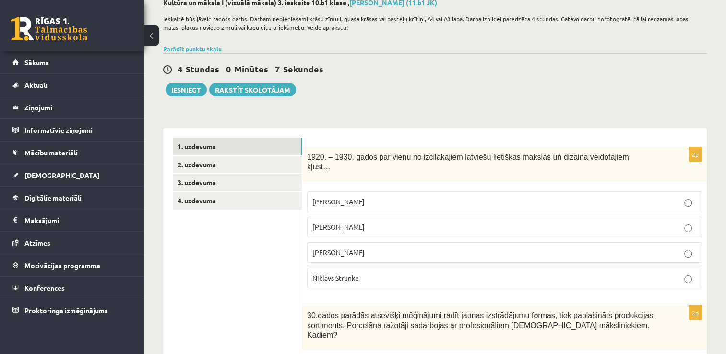
scroll to position [77, 0]
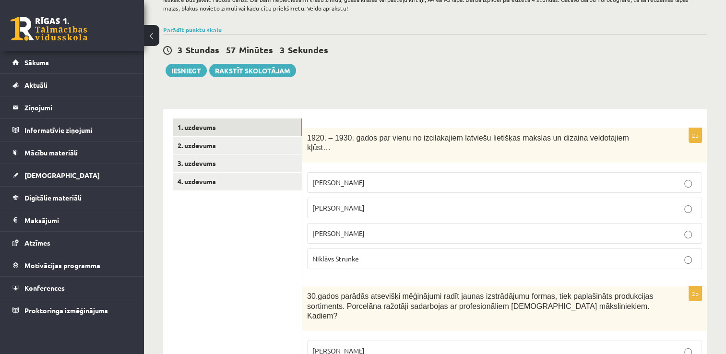
click at [614, 177] on p "[PERSON_NAME]" at bounding box center [504, 182] width 384 height 10
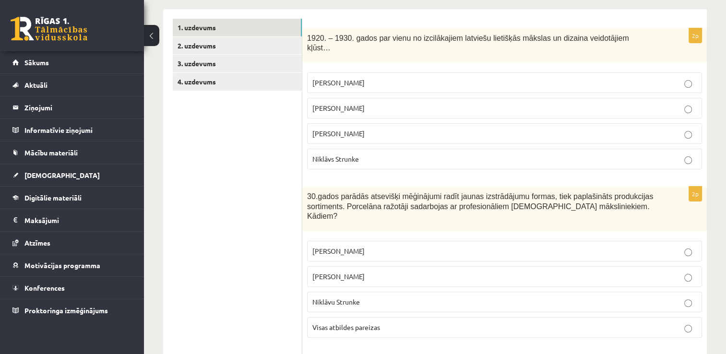
scroll to position [185, 0]
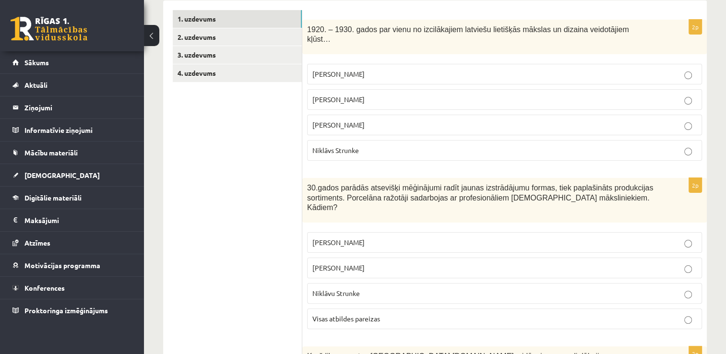
click at [648, 237] on p "Romāns Suta" at bounding box center [504, 242] width 384 height 10
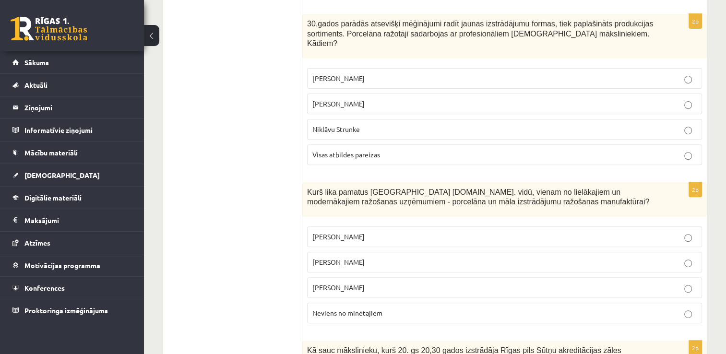
scroll to position [358, 0]
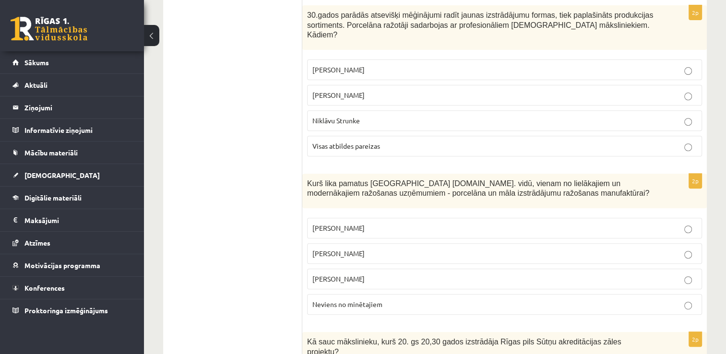
click at [637, 223] on p "Sidors Kuzņecovs" at bounding box center [504, 228] width 384 height 10
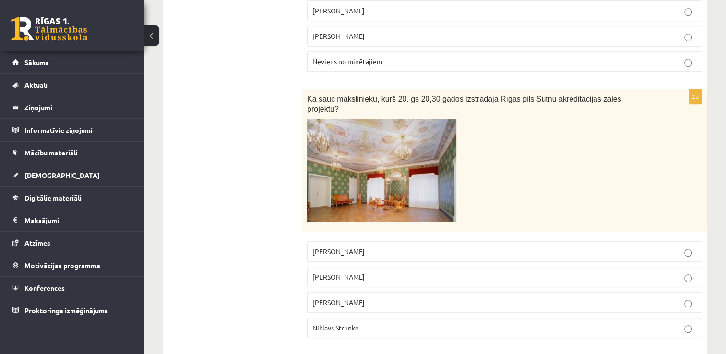
scroll to position [601, 0]
click at [577, 272] on p "Ansis Cīrulis" at bounding box center [504, 277] width 384 height 10
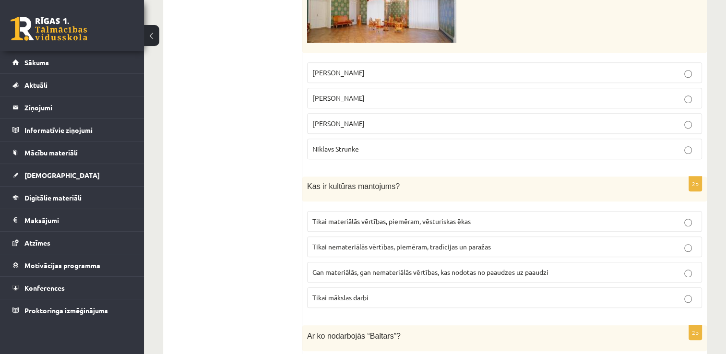
scroll to position [805, 0]
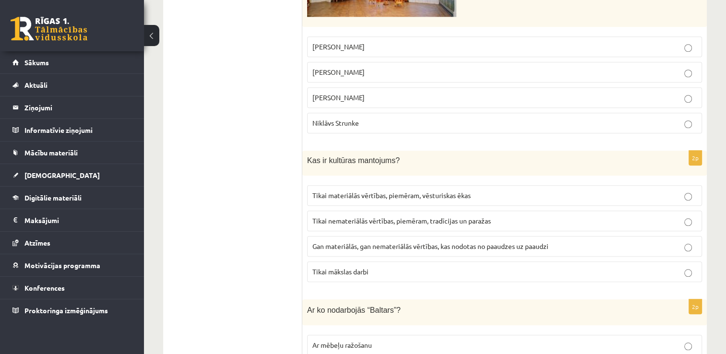
click at [622, 241] on p "Gan materiālās, gan nemateriālās vērtības, kas nodotas no paaudzes uz paaudzi" at bounding box center [504, 246] width 384 height 10
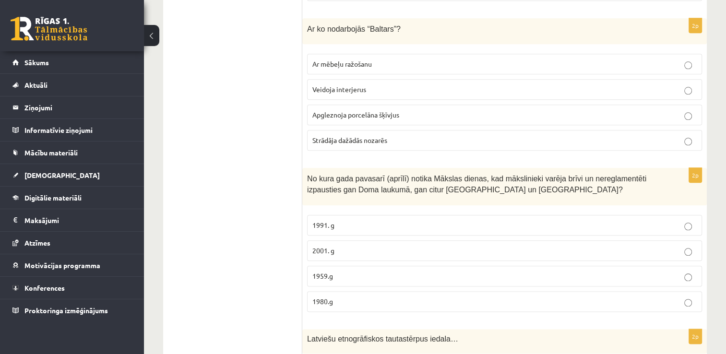
scroll to position [1087, 0]
click at [579, 220] on p "1991. g" at bounding box center [504, 225] width 384 height 10
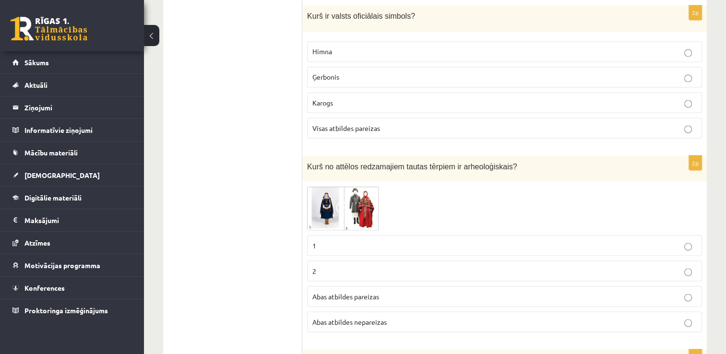
scroll to position [1735, 0]
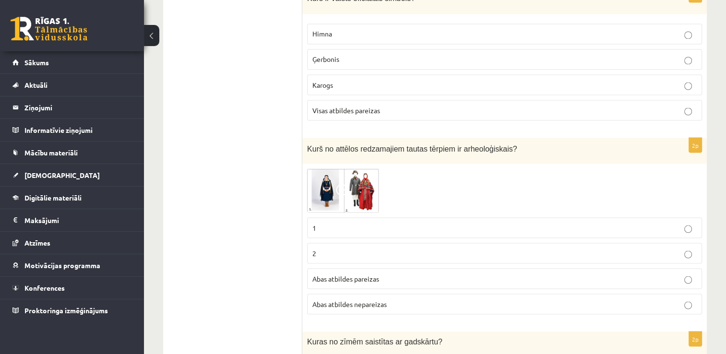
click at [358, 168] on img at bounding box center [343, 190] width 72 height 44
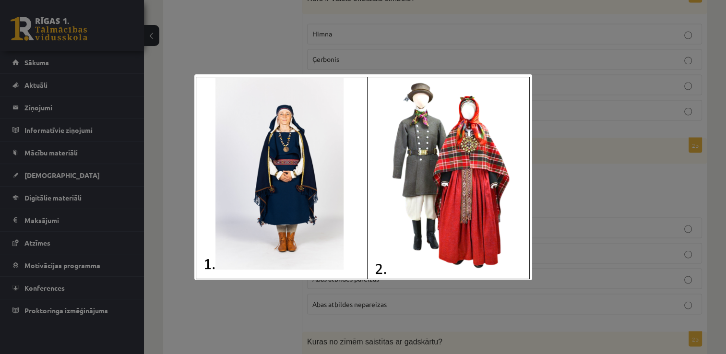
click at [545, 119] on div at bounding box center [363, 177] width 726 height 354
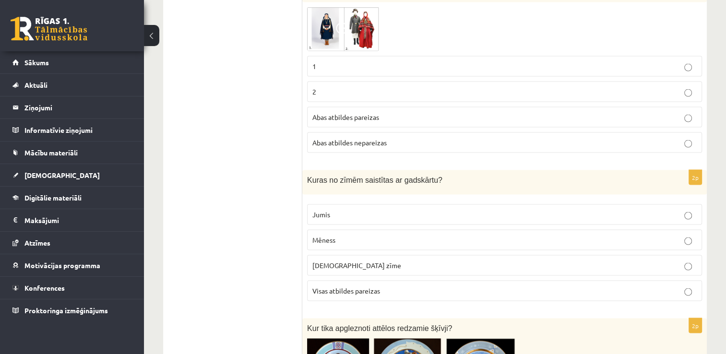
scroll to position [1907, 0]
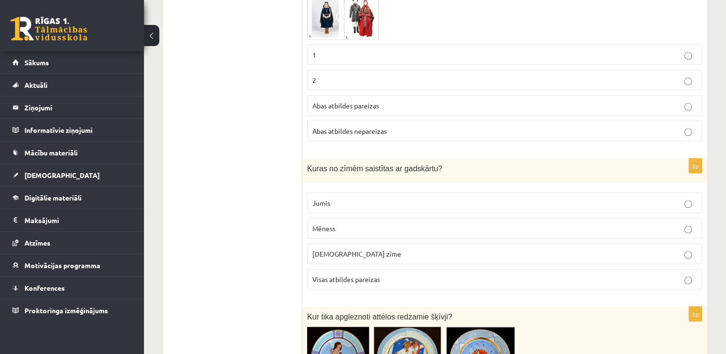
click at [497, 198] on p "Jumis" at bounding box center [504, 203] width 384 height 10
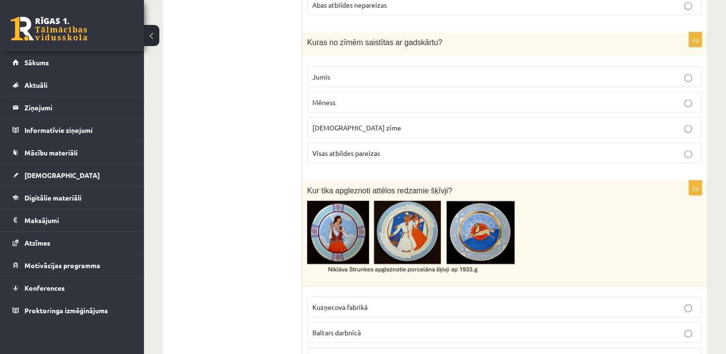
scroll to position [2048, 0]
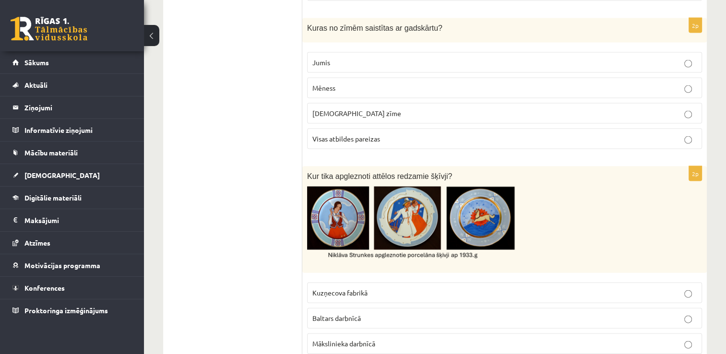
click at [624, 313] on p "Baltars darbnīcā" at bounding box center [504, 318] width 384 height 10
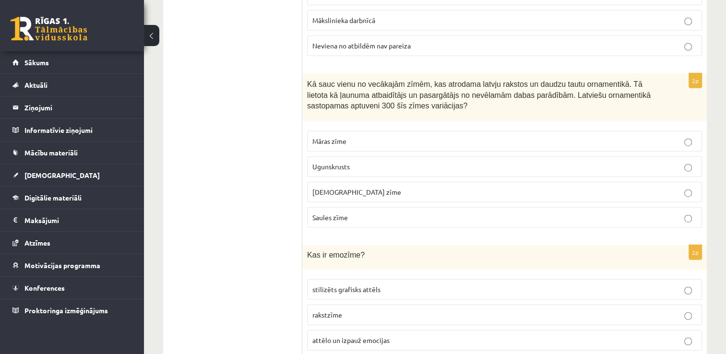
scroll to position [2374, 0]
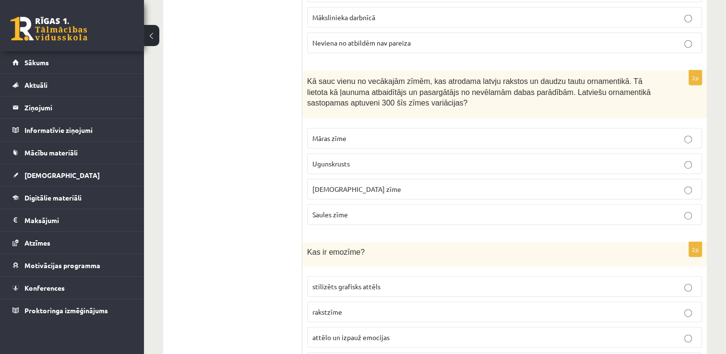
click at [489, 184] on p "Dieva zīme" at bounding box center [504, 189] width 384 height 10
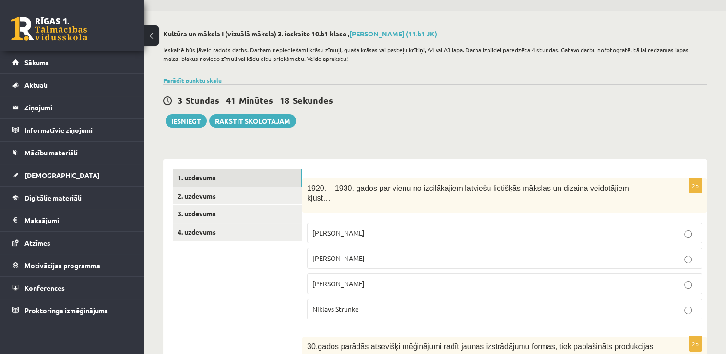
scroll to position [0, 0]
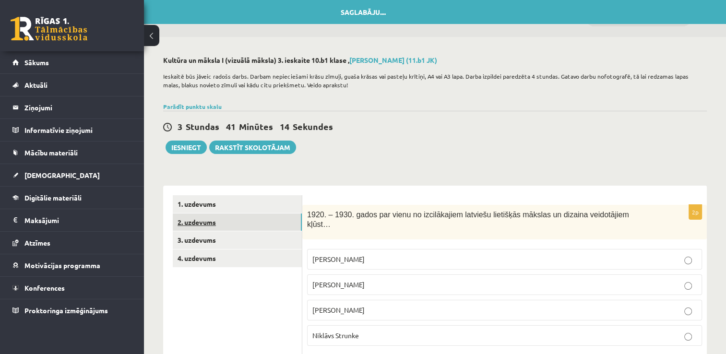
click at [259, 220] on link "2. uzdevums" at bounding box center [237, 222] width 129 height 18
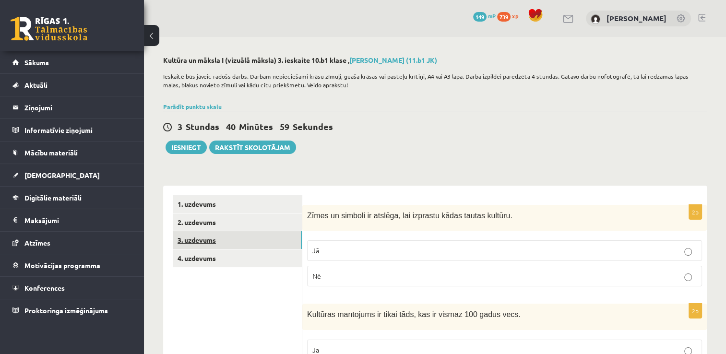
click at [271, 240] on link "3. uzdevums" at bounding box center [237, 240] width 129 height 18
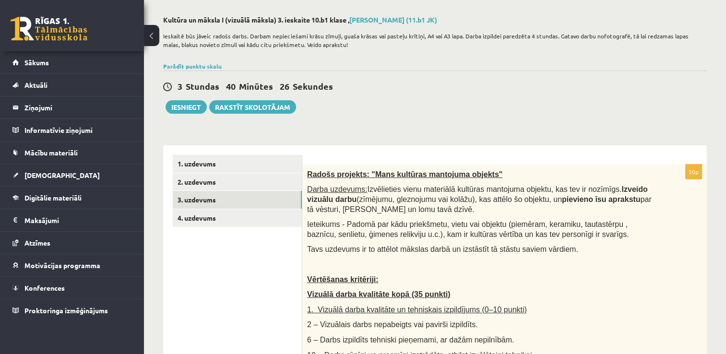
scroll to position [33, 0]
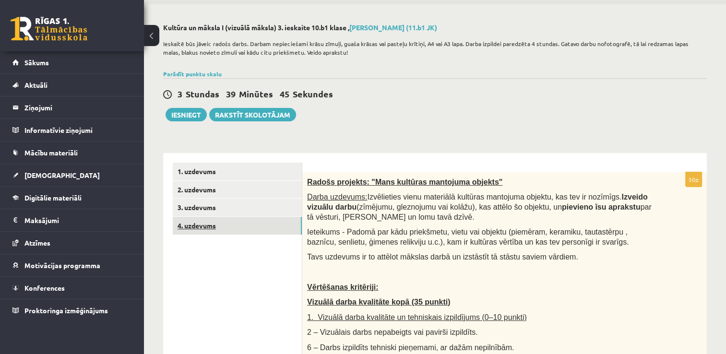
click at [230, 225] on link "4. uzdevums" at bounding box center [237, 226] width 129 height 18
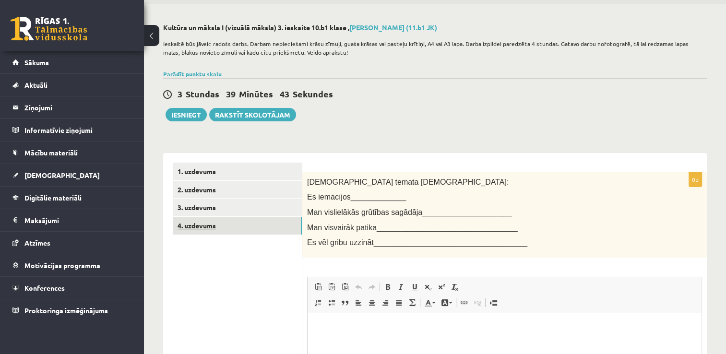
scroll to position [0, 0]
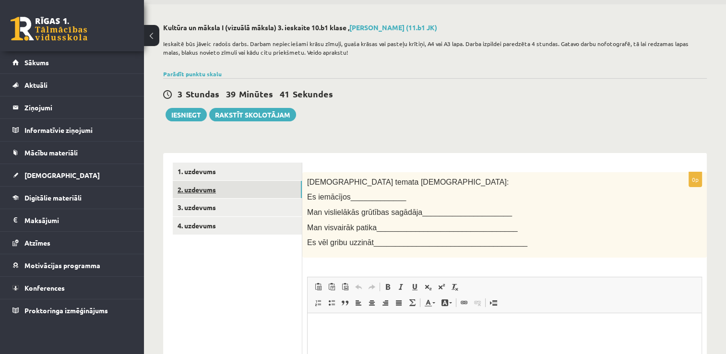
click at [227, 193] on link "2. uzdevums" at bounding box center [237, 190] width 129 height 18
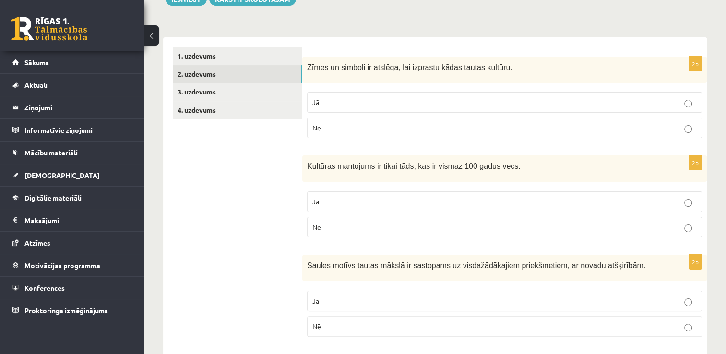
scroll to position [129, 0]
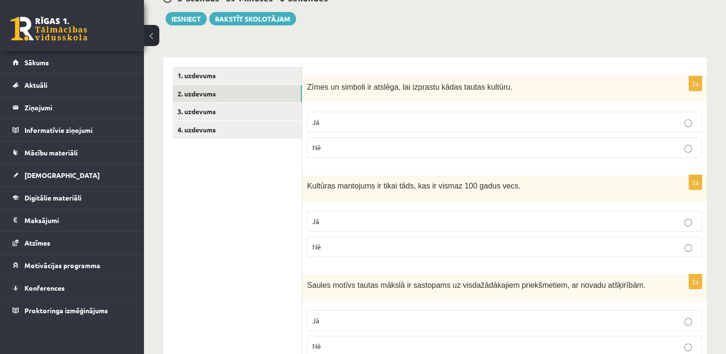
click at [640, 120] on p "Jā" at bounding box center [504, 122] width 384 height 10
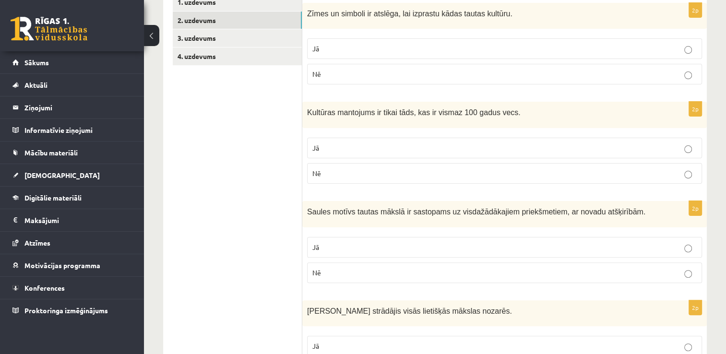
scroll to position [205, 0]
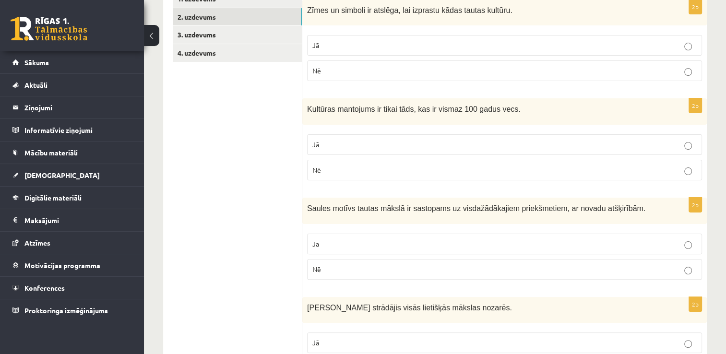
click at [606, 172] on p "Nē" at bounding box center [504, 170] width 384 height 10
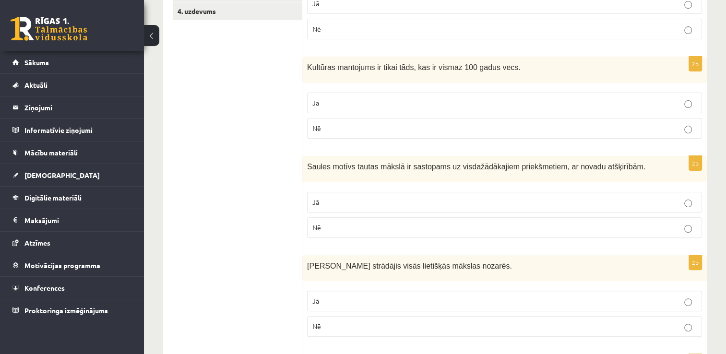
scroll to position [263, 0]
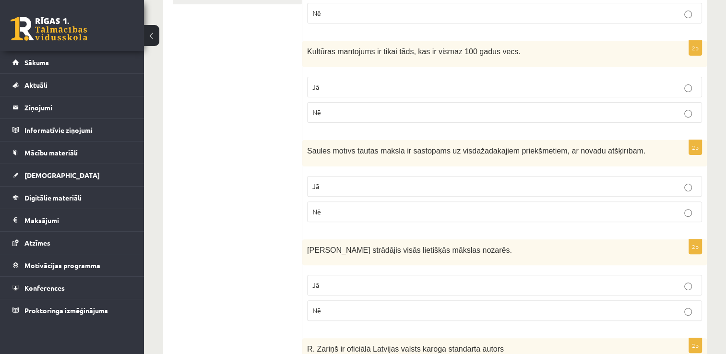
click at [574, 188] on p "Jā" at bounding box center [504, 186] width 384 height 10
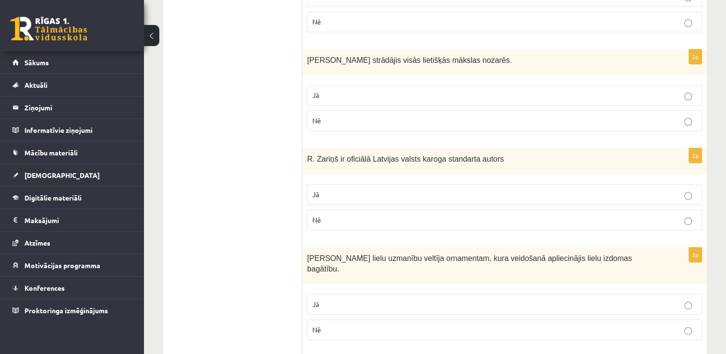
scroll to position [455, 0]
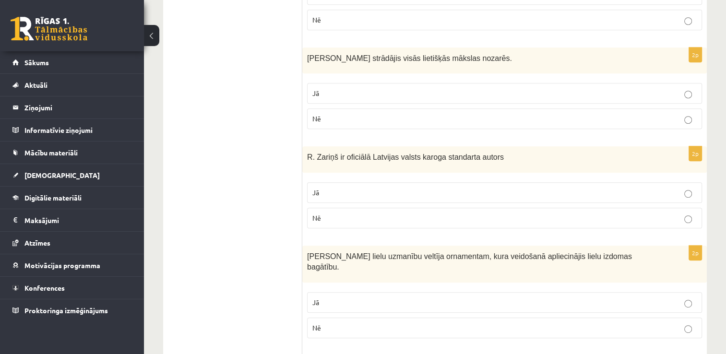
click at [662, 190] on p "Jā" at bounding box center [504, 193] width 384 height 10
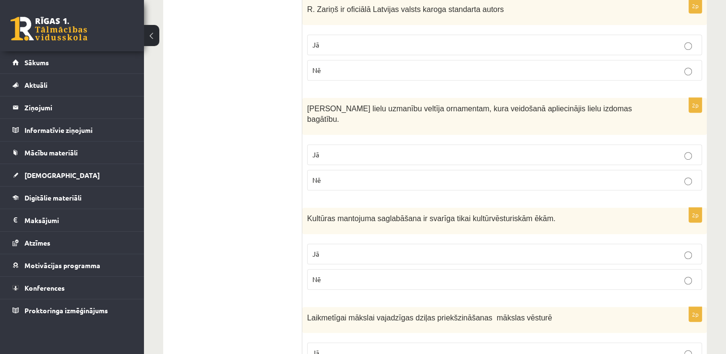
scroll to position [608, 0]
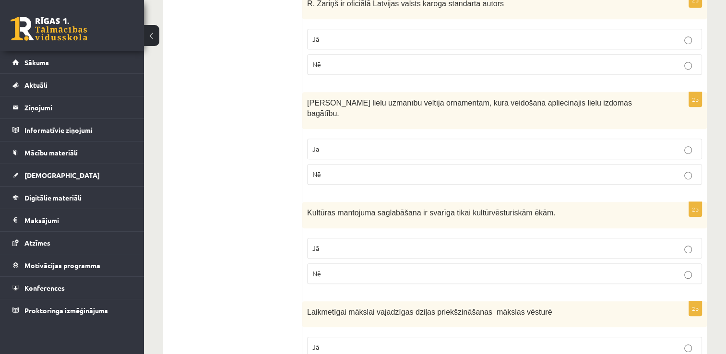
click at [534, 139] on label "Jā" at bounding box center [504, 149] width 395 height 21
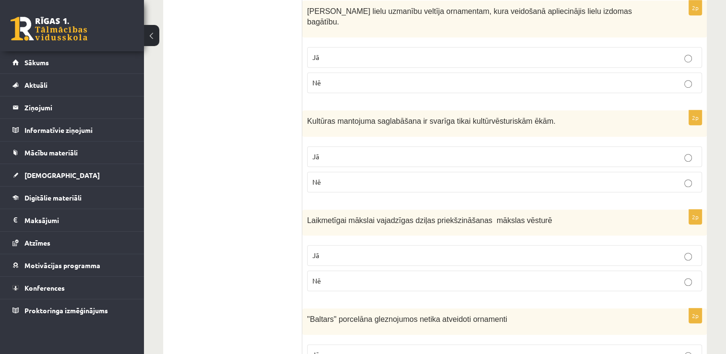
scroll to position [704, 0]
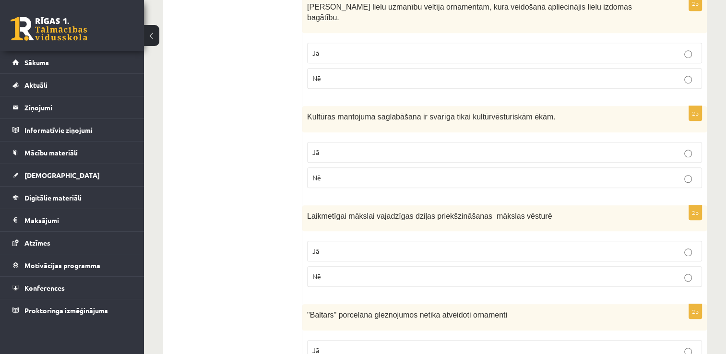
click at [575, 173] on p "Nē" at bounding box center [504, 178] width 384 height 10
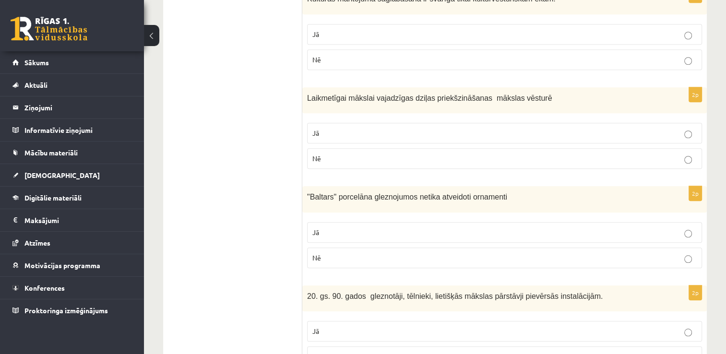
scroll to position [839, 0]
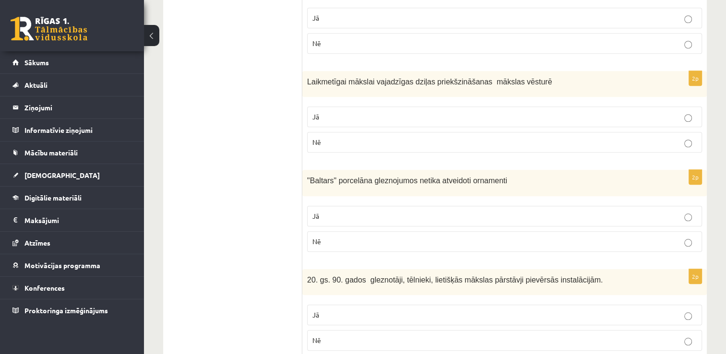
click at [660, 211] on p "Jā" at bounding box center [504, 216] width 384 height 10
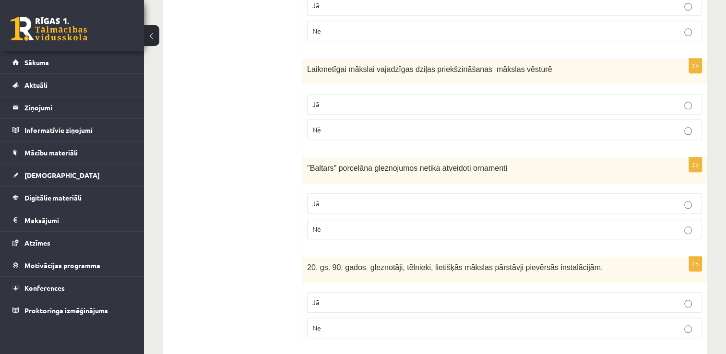
scroll to position [856, 0]
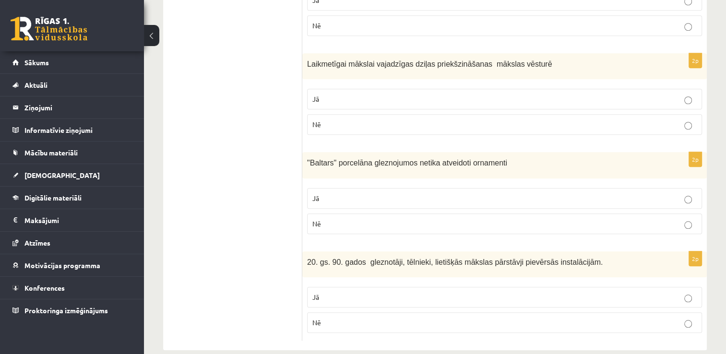
click at [651, 292] on p "Jā" at bounding box center [504, 297] width 384 height 10
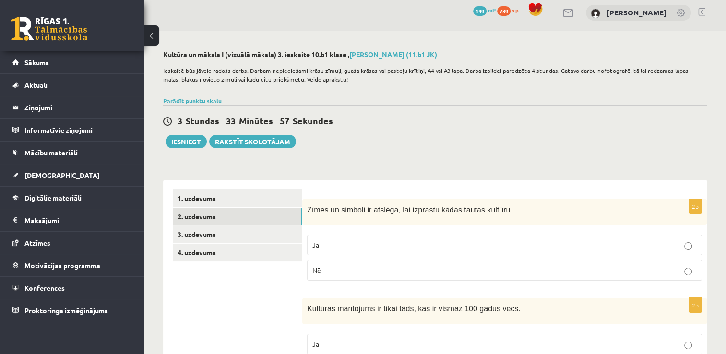
scroll to position [0, 0]
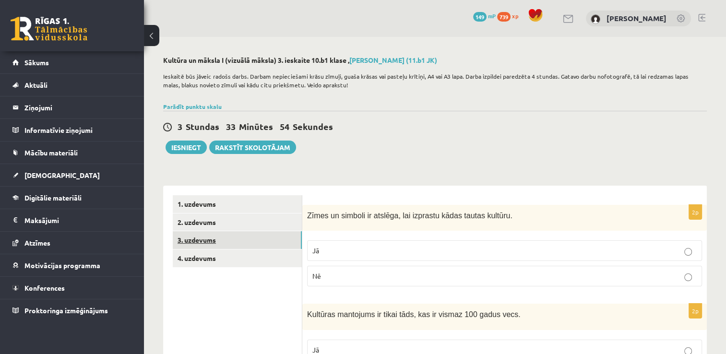
click at [259, 239] on link "3. uzdevums" at bounding box center [237, 240] width 129 height 18
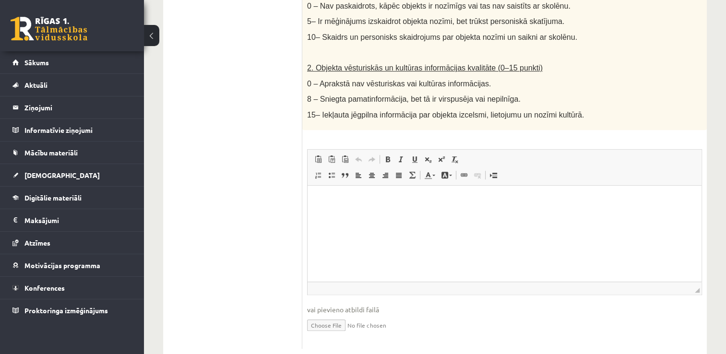
scroll to position [622, 0]
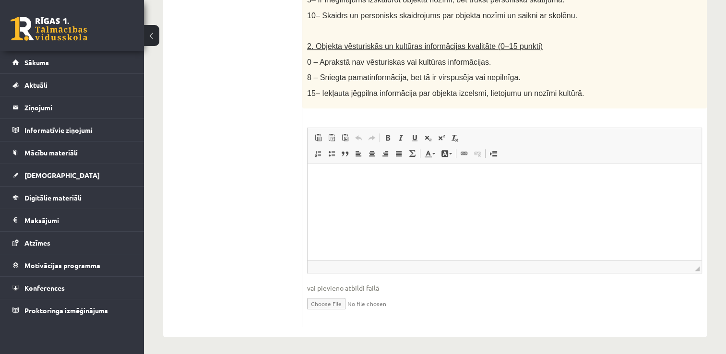
click at [320, 299] on input "file" at bounding box center [504, 303] width 395 height 20
type input "**********"
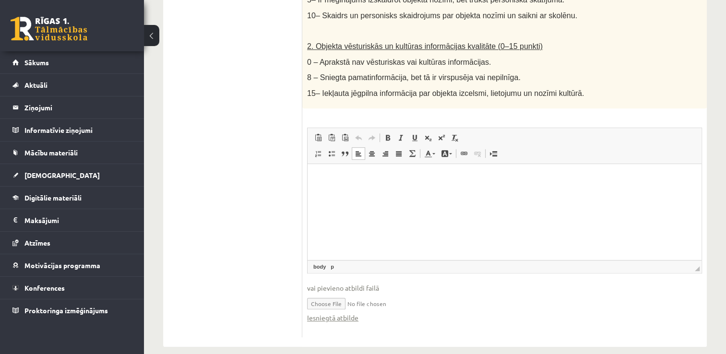
click at [348, 190] on html at bounding box center [504, 178] width 394 height 29
click at [360, 178] on p "**********" at bounding box center [504, 178] width 375 height 10
click at [352, 190] on p "********" at bounding box center [504, 194] width 375 height 10
click at [348, 194] on p "**********" at bounding box center [504, 194] width 375 height 10
click at [346, 211] on p "******" at bounding box center [504, 210] width 375 height 10
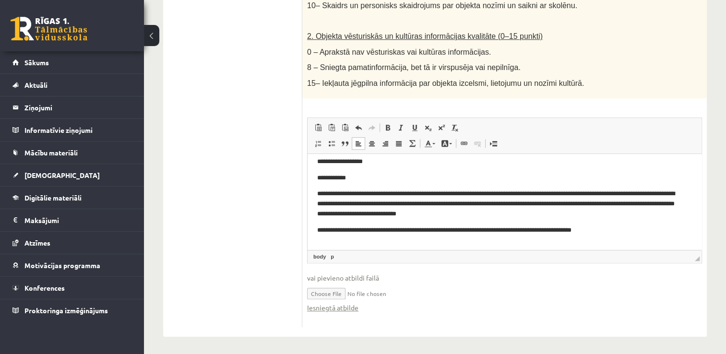
scroll to position [56, 0]
click at [319, 247] on p "**********" at bounding box center [500, 245] width 367 height 10
click at [355, 246] on p "**********" at bounding box center [500, 245] width 367 height 10
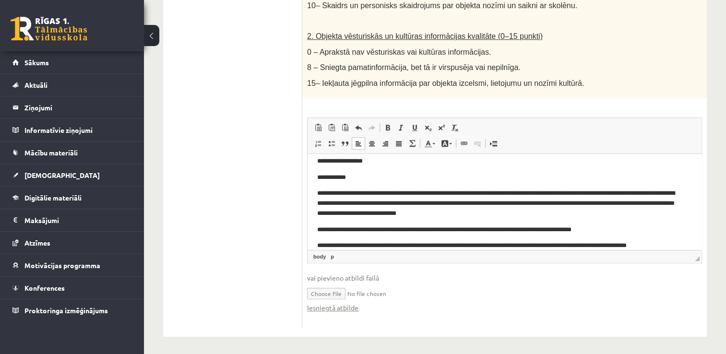
scroll to position [65, 0]
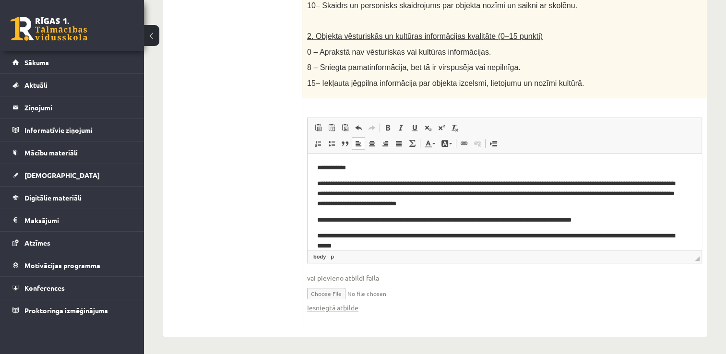
click at [620, 238] on p "**********" at bounding box center [500, 241] width 367 height 20
click at [591, 238] on p "**********" at bounding box center [500, 241] width 367 height 20
click at [681, 238] on p "**********" at bounding box center [500, 236] width 367 height 10
click at [565, 236] on p "**********" at bounding box center [500, 236] width 367 height 10
click at [614, 238] on p "**********" at bounding box center [500, 236] width 367 height 10
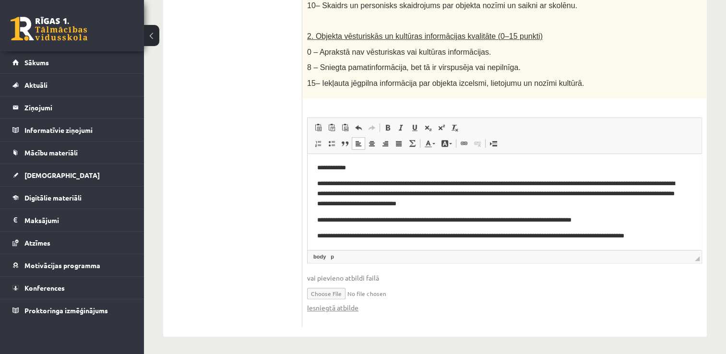
click at [684, 237] on p "**********" at bounding box center [500, 236] width 367 height 10
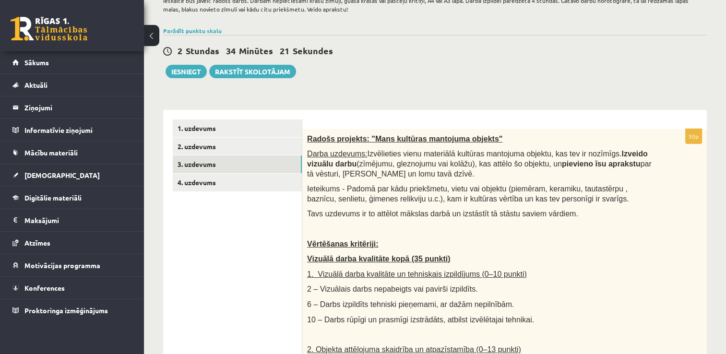
scroll to position [70, 0]
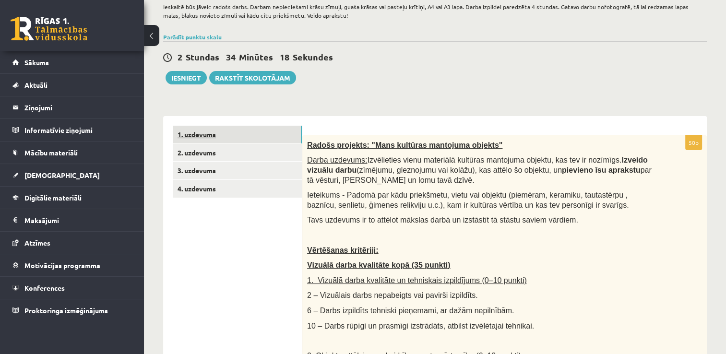
click at [227, 134] on link "1. uzdevums" at bounding box center [237, 135] width 129 height 18
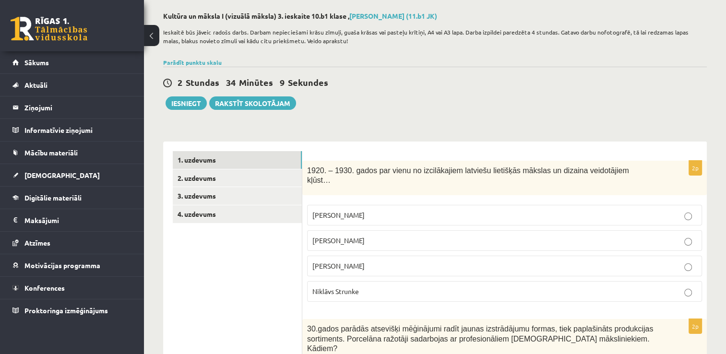
scroll to position [0, 0]
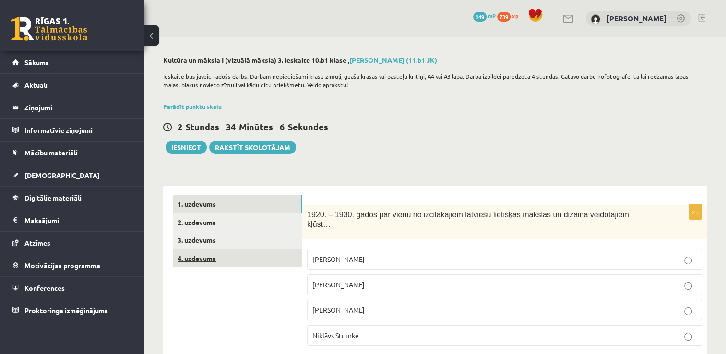
click at [255, 256] on link "4. uzdevums" at bounding box center [237, 258] width 129 height 18
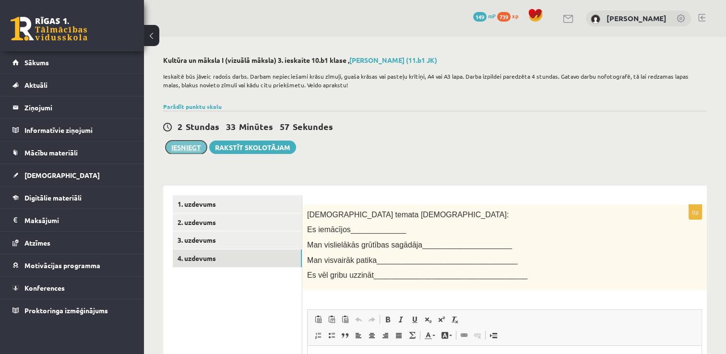
click at [180, 151] on button "Iesniegt" at bounding box center [186, 147] width 41 height 13
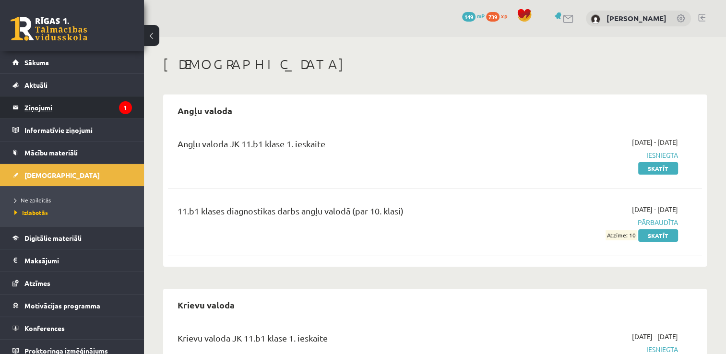
click at [75, 102] on legend "Ziņojumi 1" at bounding box center [77, 107] width 107 height 22
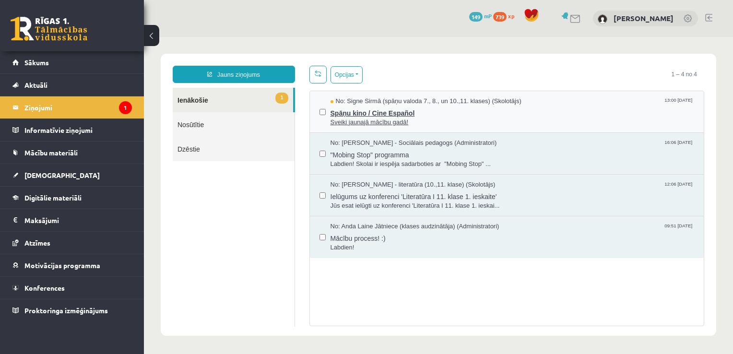
click at [445, 116] on span "Spāņu kino / Cine Español" at bounding box center [513, 112] width 364 height 12
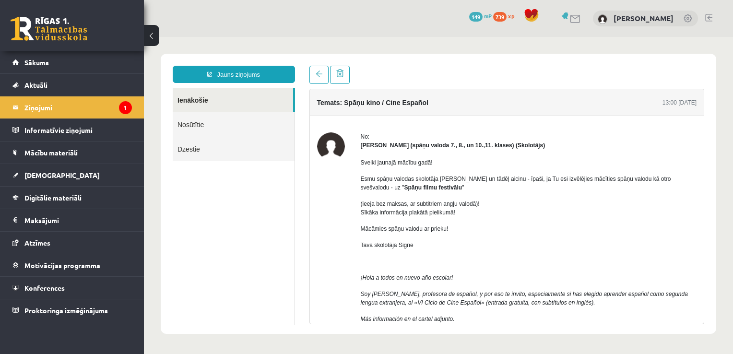
click at [708, 18] on link at bounding box center [708, 18] width 7 height 8
